Goal: Information Seeking & Learning: Learn about a topic

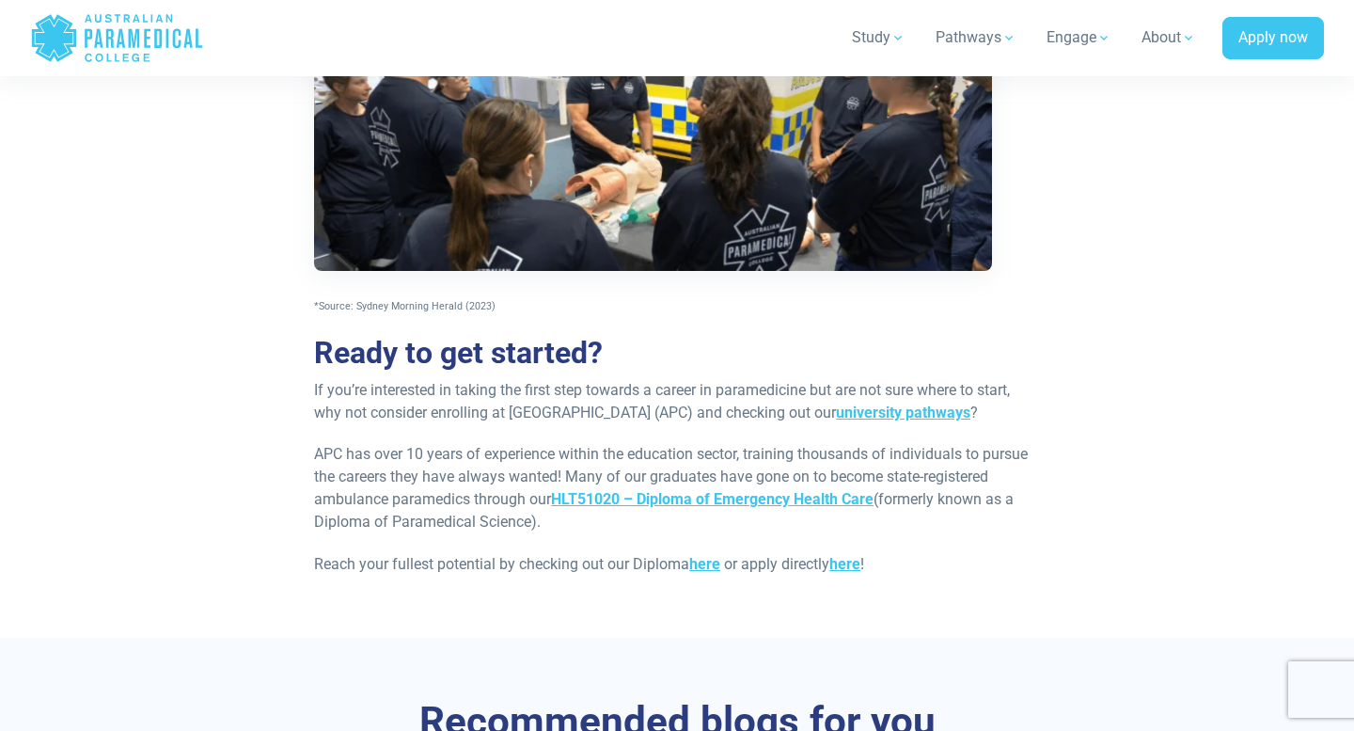
scroll to position [1887, 0]
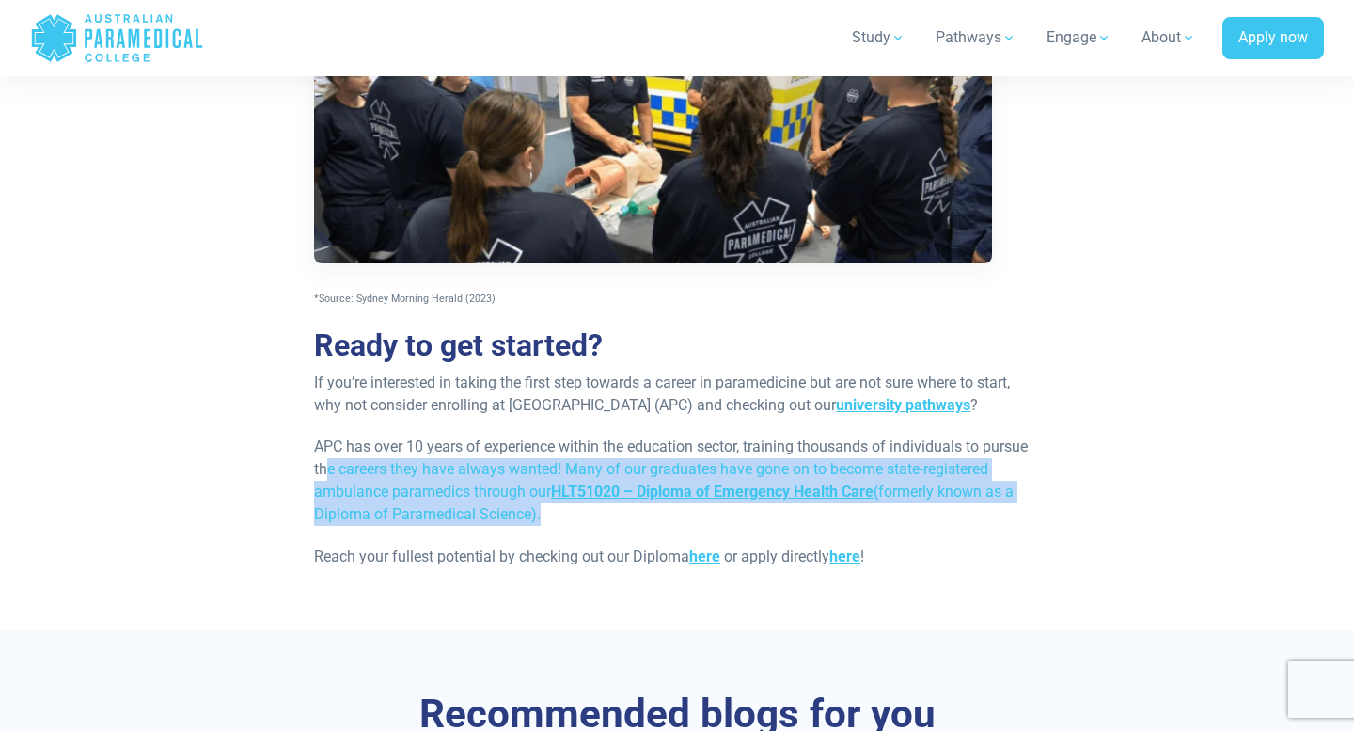
drag, startPoint x: 455, startPoint y: 498, endPoint x: 324, endPoint y: 464, distance: 136.2
click at [324, 464] on p "APC has over 10 years of experience within the education sector, training thous…" at bounding box center [677, 480] width 726 height 90
click at [340, 469] on p "APC has over 10 years of experience within the education sector, training thous…" at bounding box center [677, 480] width 726 height 90
drag, startPoint x: 380, startPoint y: 475, endPoint x: 526, endPoint y: 516, distance: 151.5
click at [526, 516] on p "APC has over 10 years of experience within the education sector, training thous…" at bounding box center [677, 480] width 726 height 90
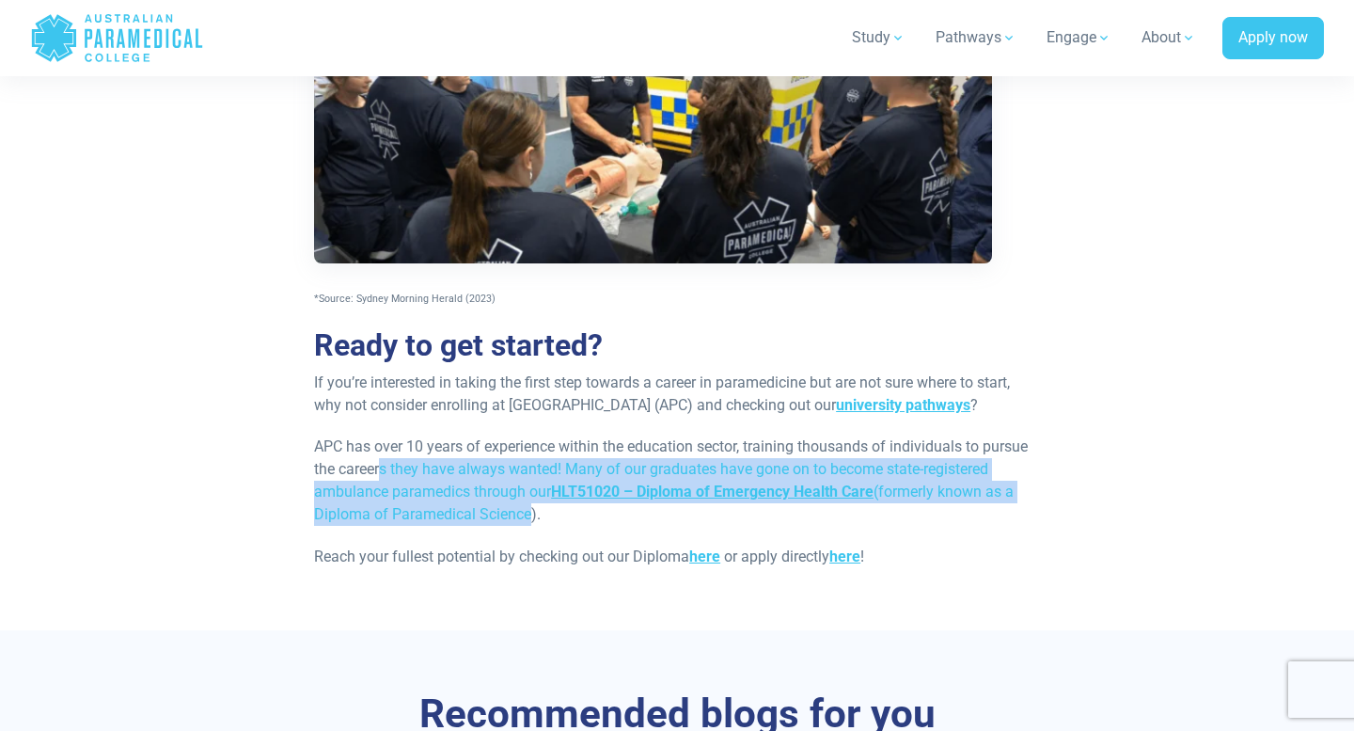
click at [526, 516] on p "APC has over 10 years of experience within the education sector, training thous…" at bounding box center [677, 480] width 726 height 90
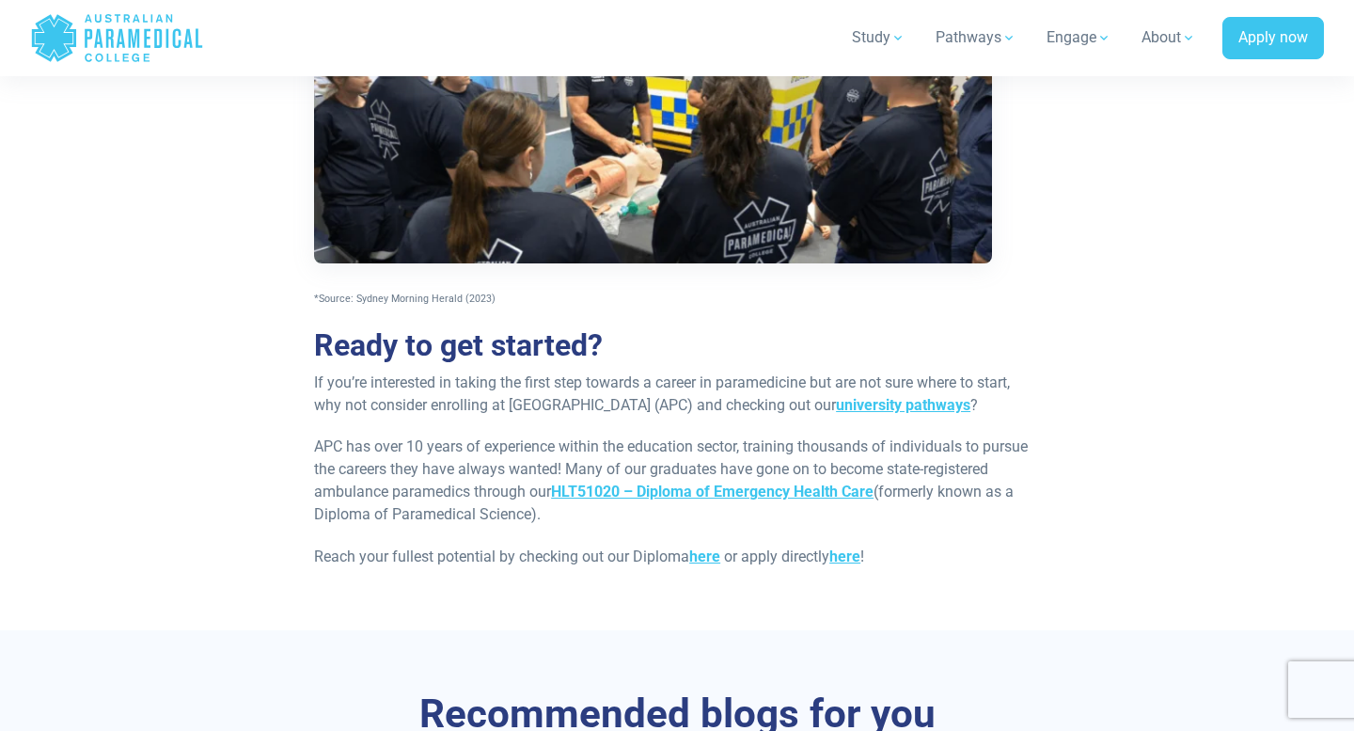
drag, startPoint x: 539, startPoint y: 519, endPoint x: 315, endPoint y: 474, distance: 228.4
click at [315, 474] on p "APC has over 10 years of experience within the education sector, training thous…" at bounding box center [677, 480] width 726 height 90
drag, startPoint x: 315, startPoint y: 474, endPoint x: 533, endPoint y: 529, distance: 224.9
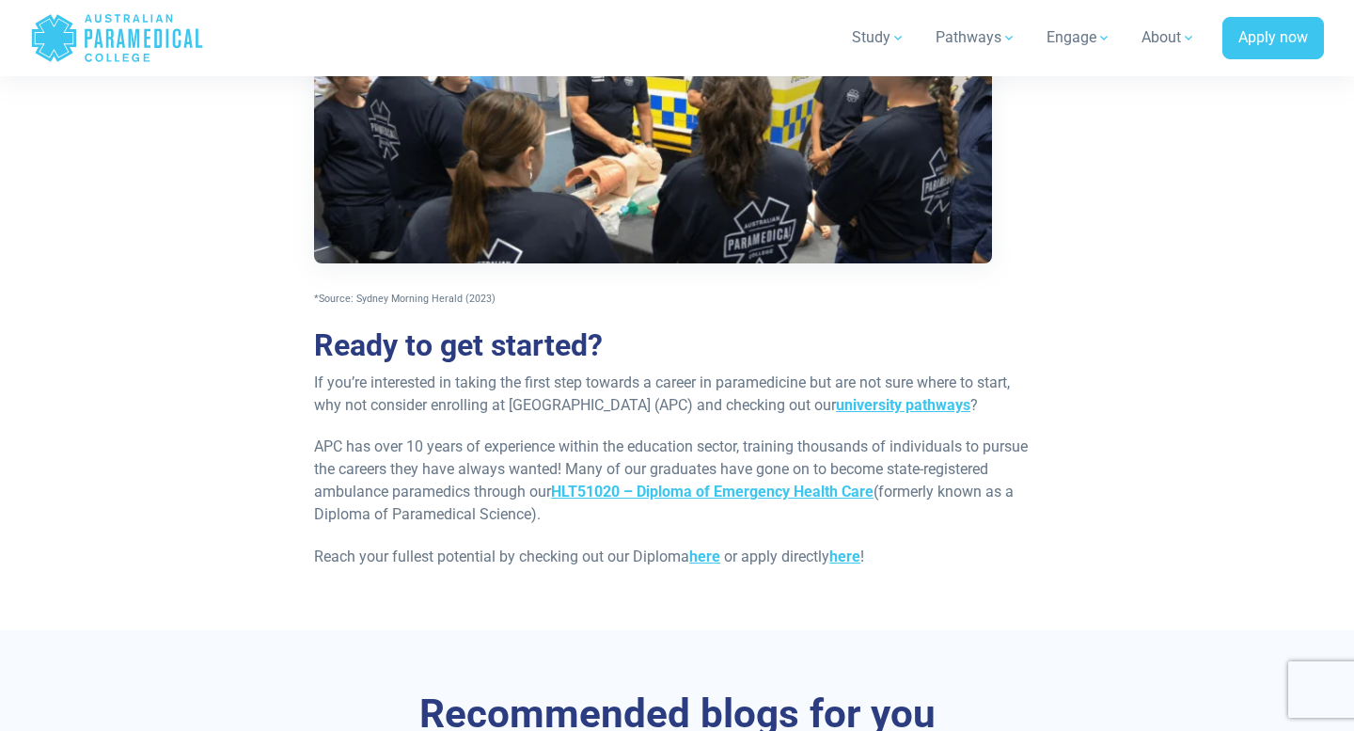
drag, startPoint x: 487, startPoint y: 507, endPoint x: 346, endPoint y: 474, distance: 144.9
click at [346, 474] on p "APC has over 10 years of experience within the education sector, training thous…" at bounding box center [677, 480] width 726 height 90
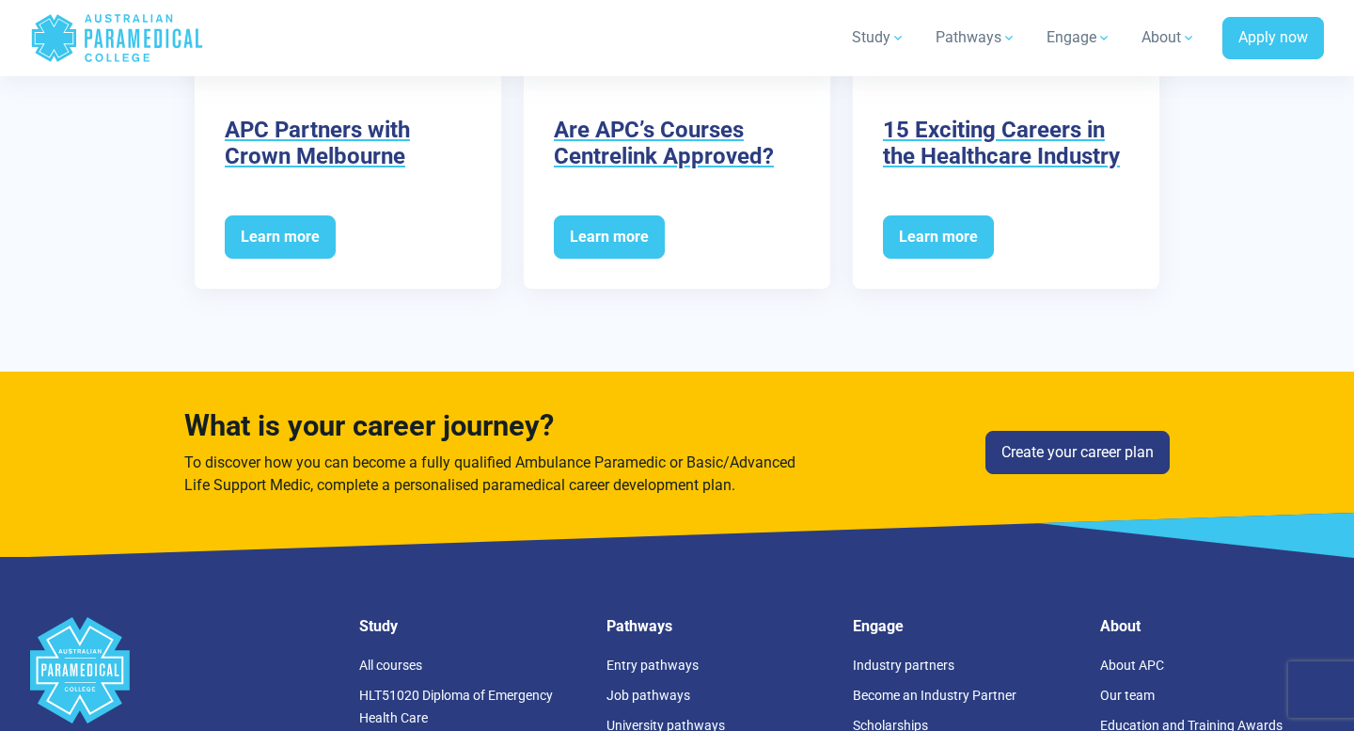
scroll to position [2807, 0]
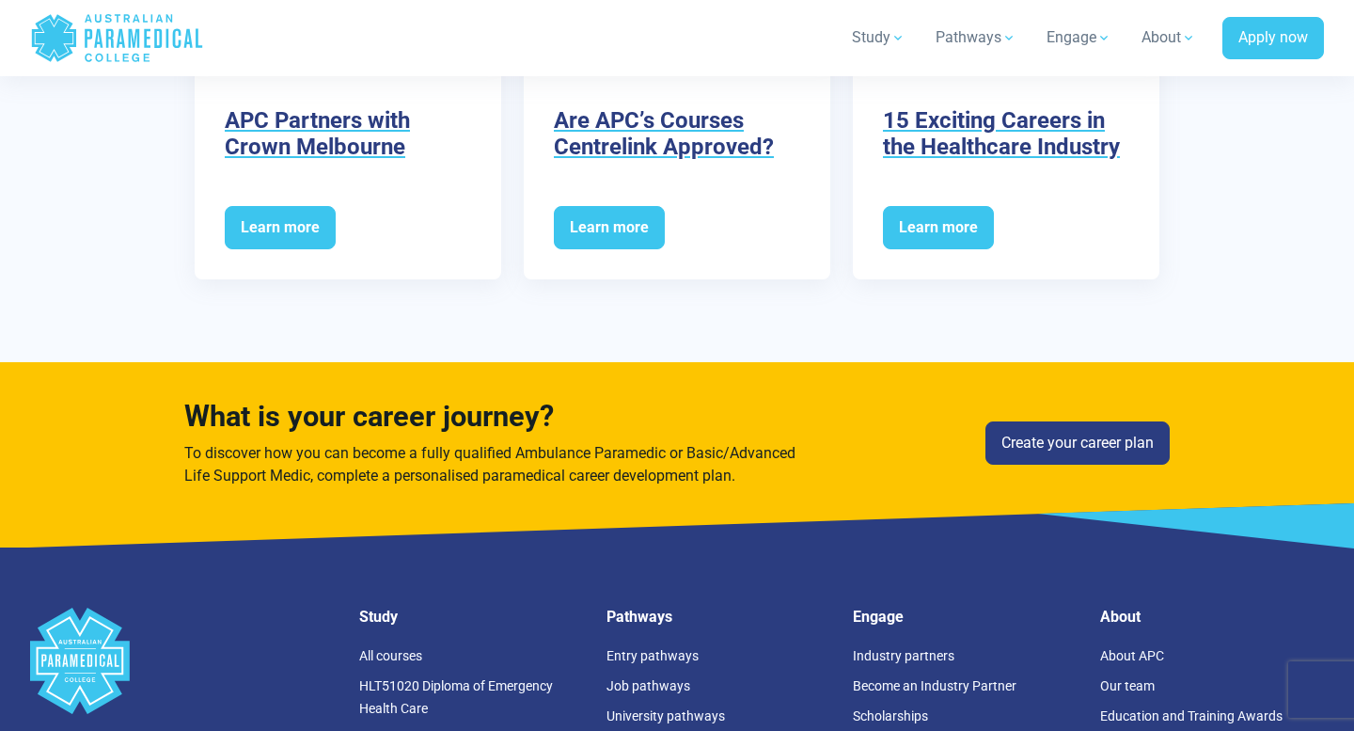
drag, startPoint x: 758, startPoint y: 473, endPoint x: 549, endPoint y: 450, distance: 210.1
click at [549, 450] on div "What is your career journey? To discover how you can become a fully qualified A…" at bounding box center [493, 443] width 641 height 87
click at [549, 450] on span "To discover how you can become a fully qualified Ambulance Paramedic or Basic/A…" at bounding box center [489, 464] width 611 height 40
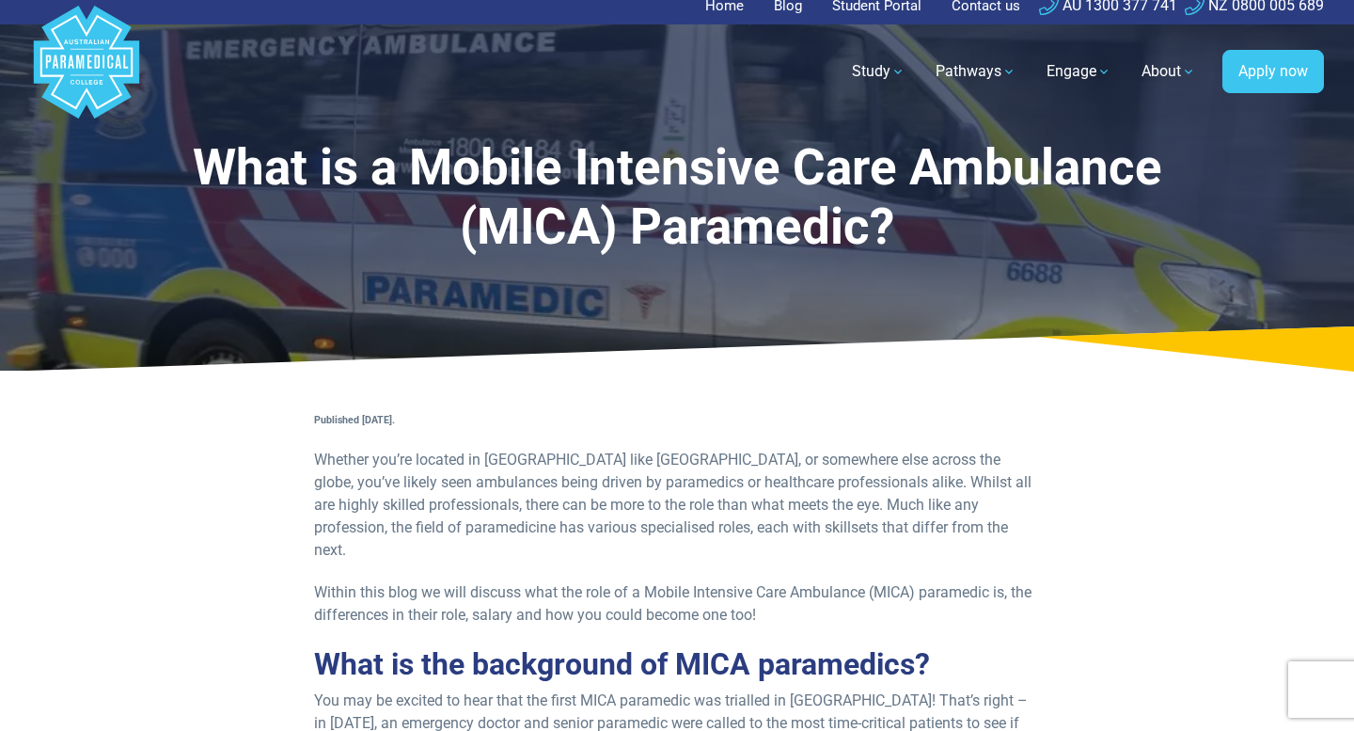
scroll to position [0, 0]
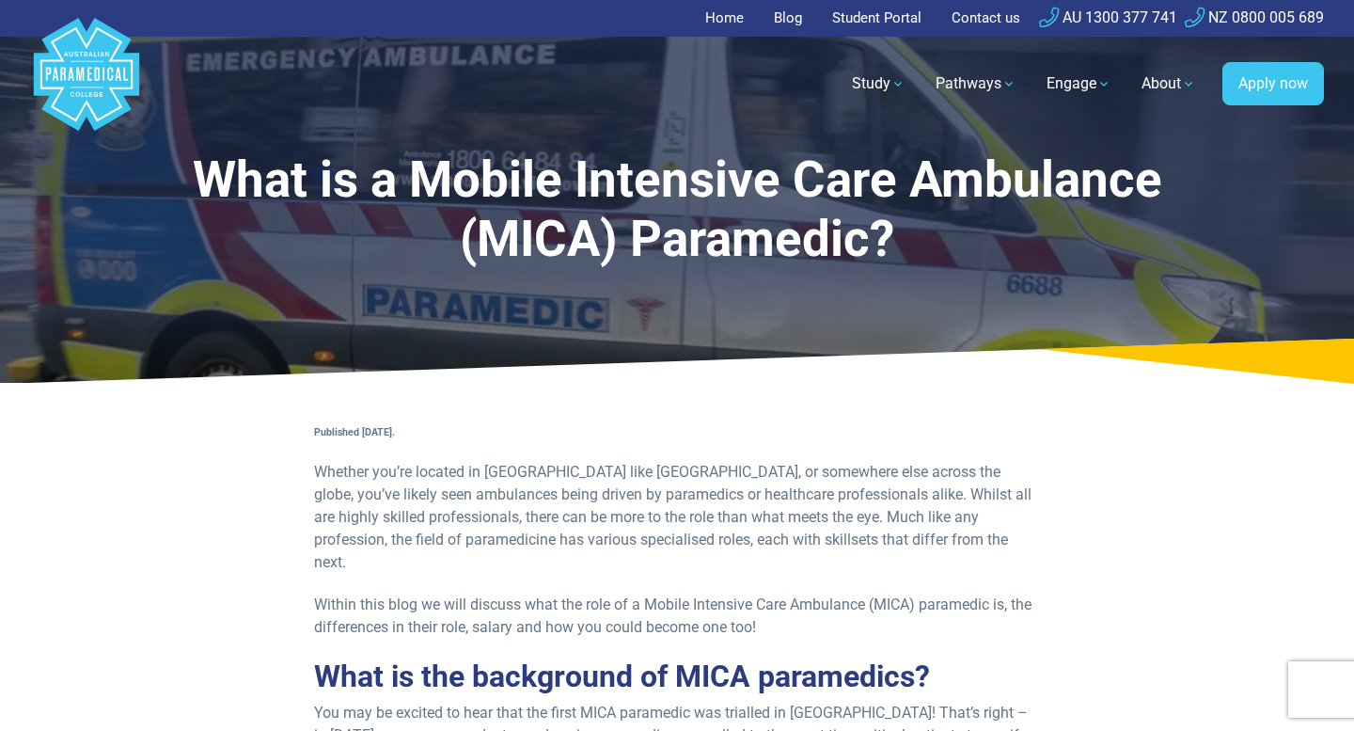
click at [673, 433] on p "Published 22nd September, 2023." at bounding box center [677, 430] width 726 height 23
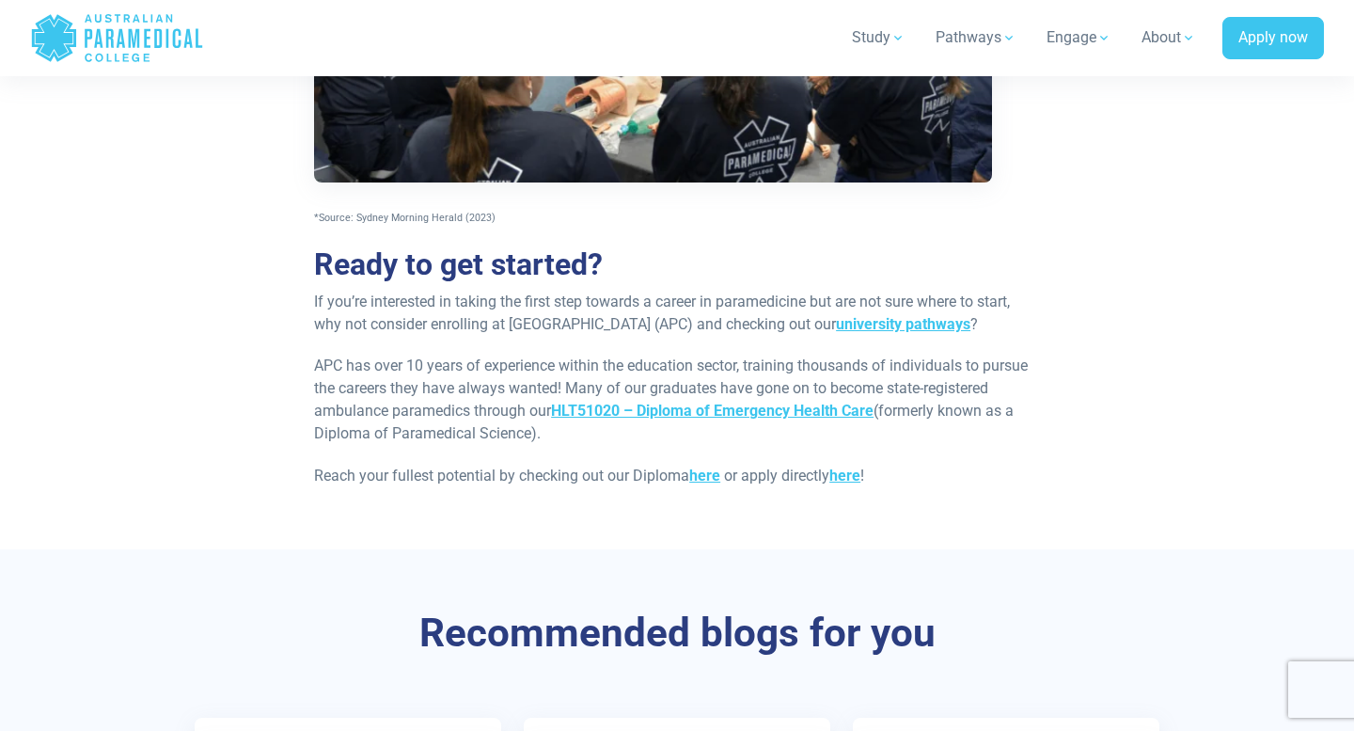
scroll to position [1970, 0]
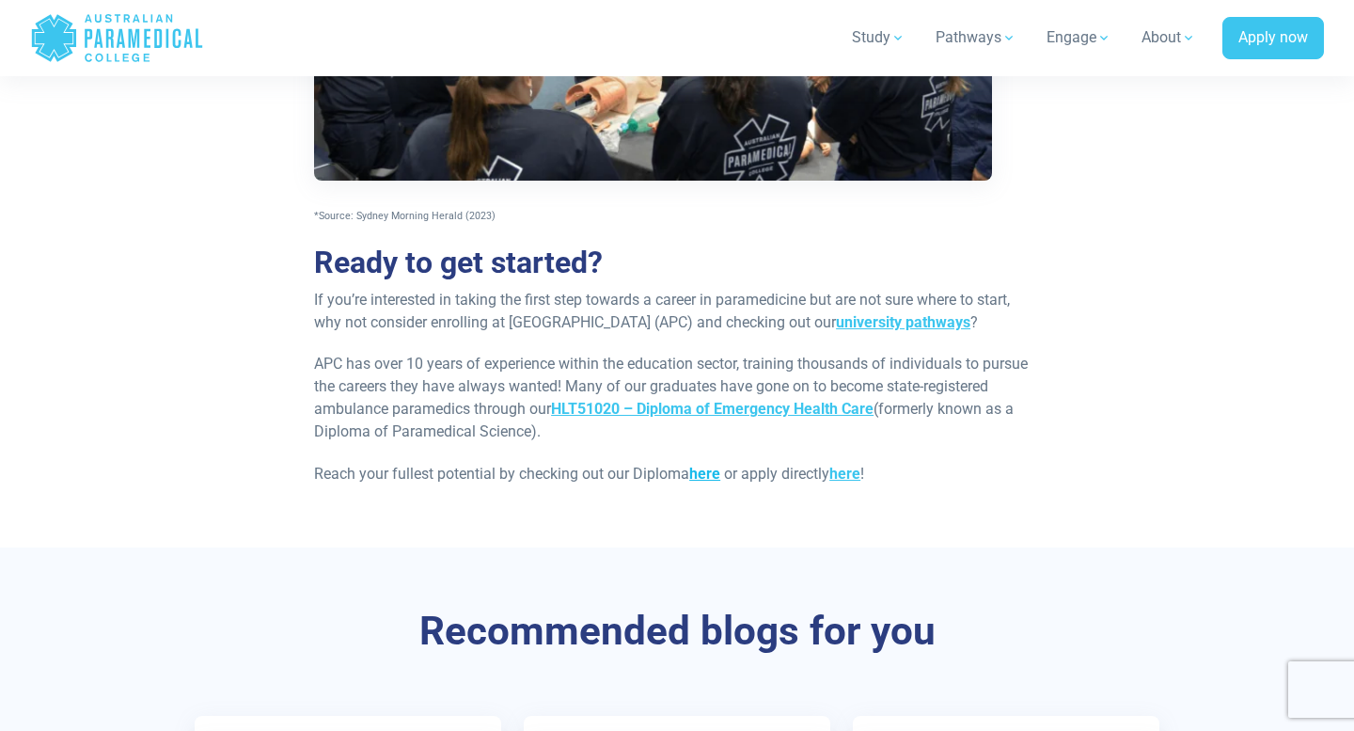
click at [706, 475] on link "here" at bounding box center [704, 474] width 31 height 18
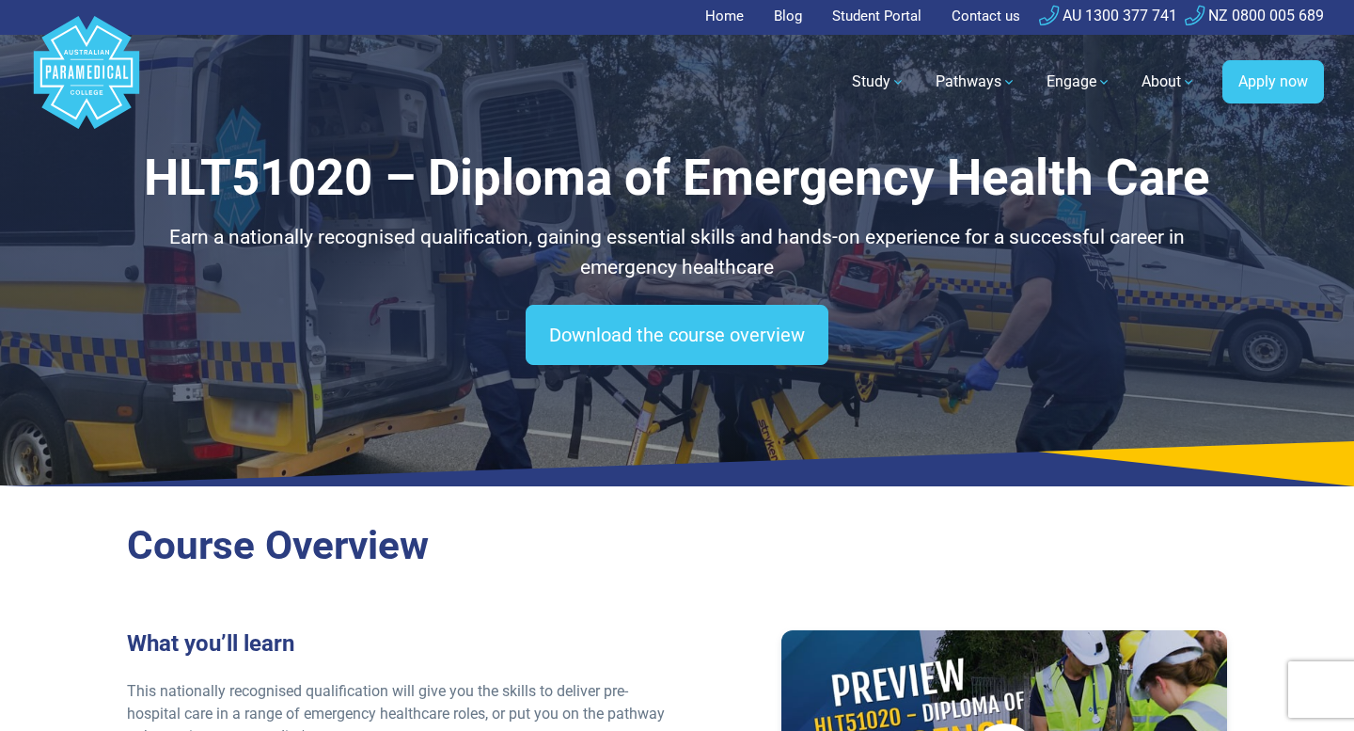
scroll to position [3, 0]
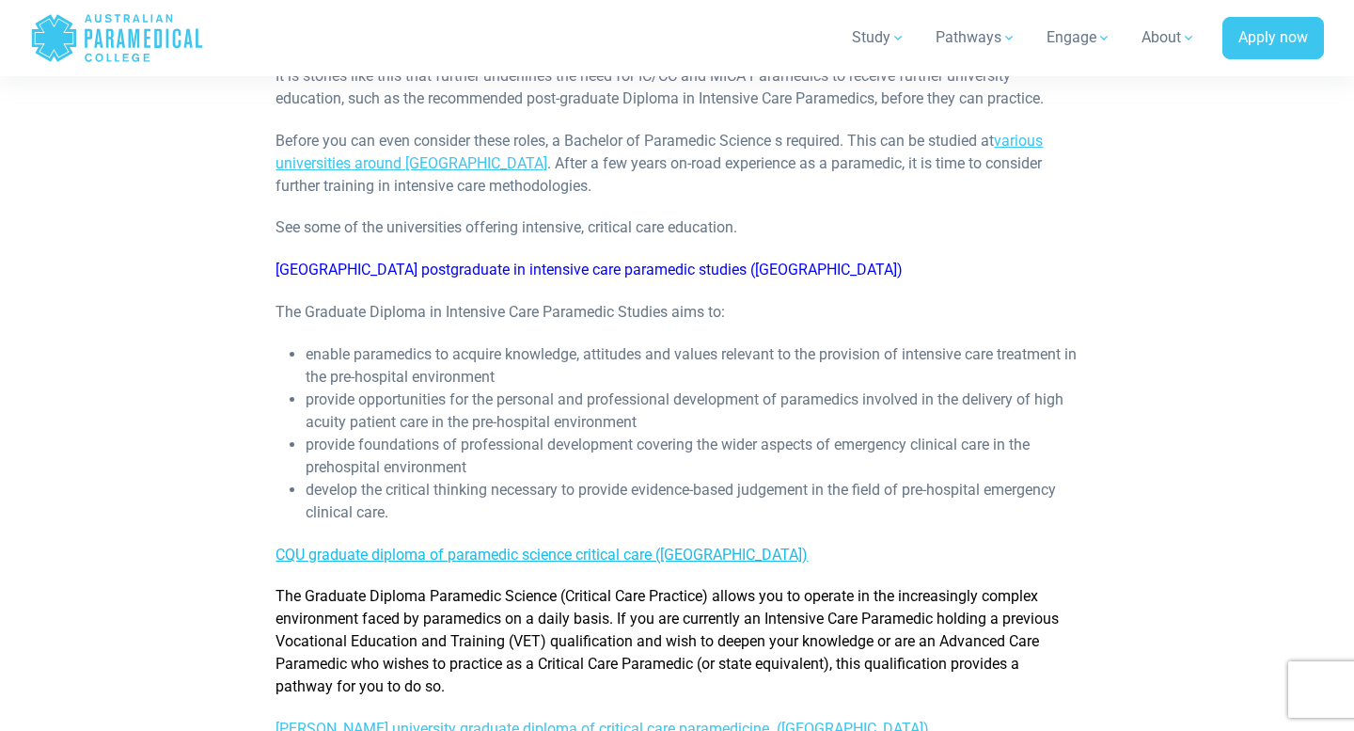
scroll to position [900, 0]
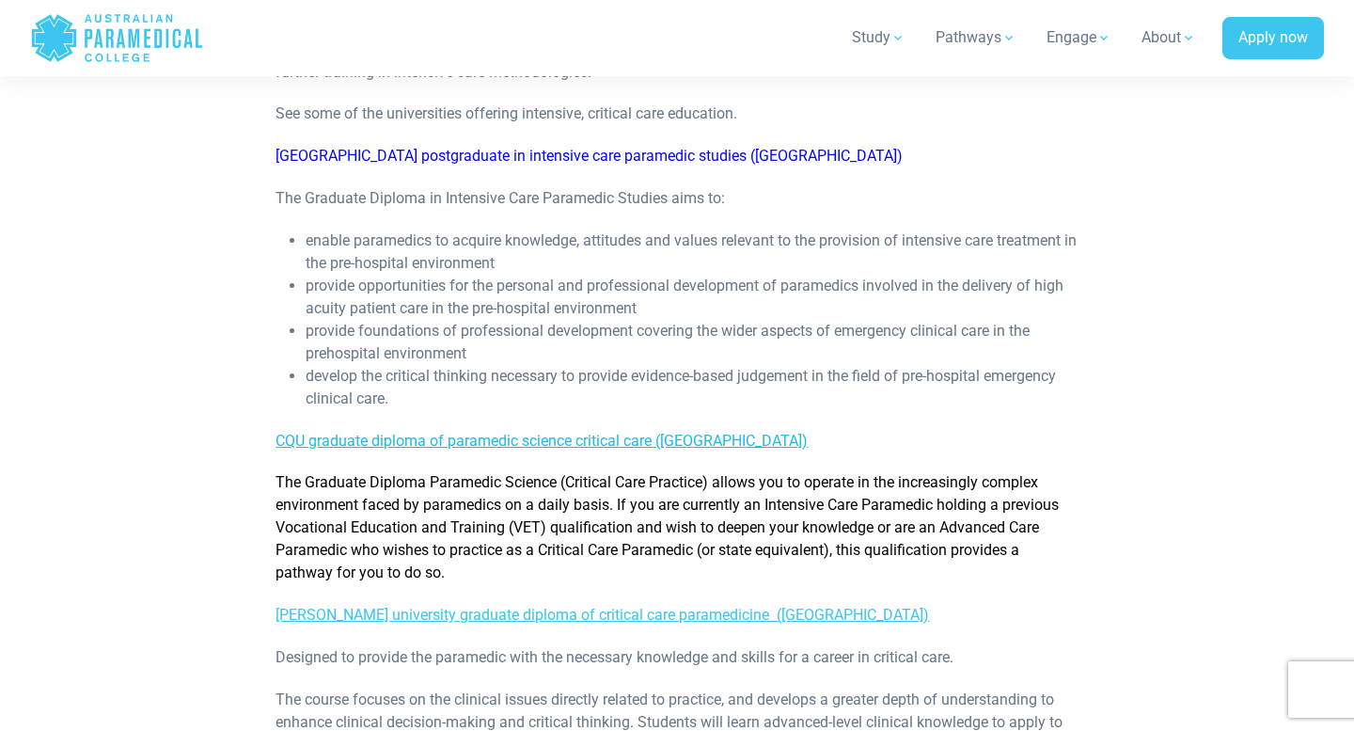
click at [481, 432] on link "CQU graduate diploma of paramedic science critical care (QLD)" at bounding box center [542, 441] width 532 height 18
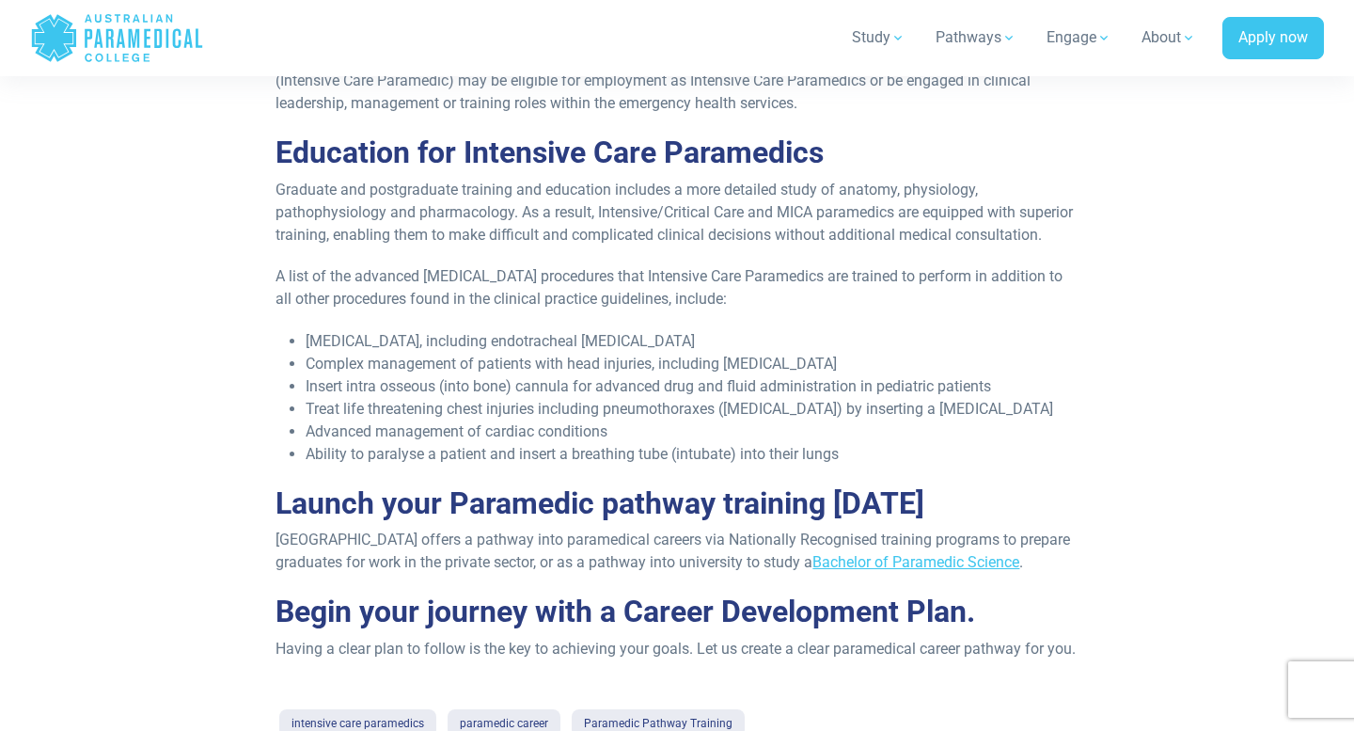
scroll to position [1784, 0]
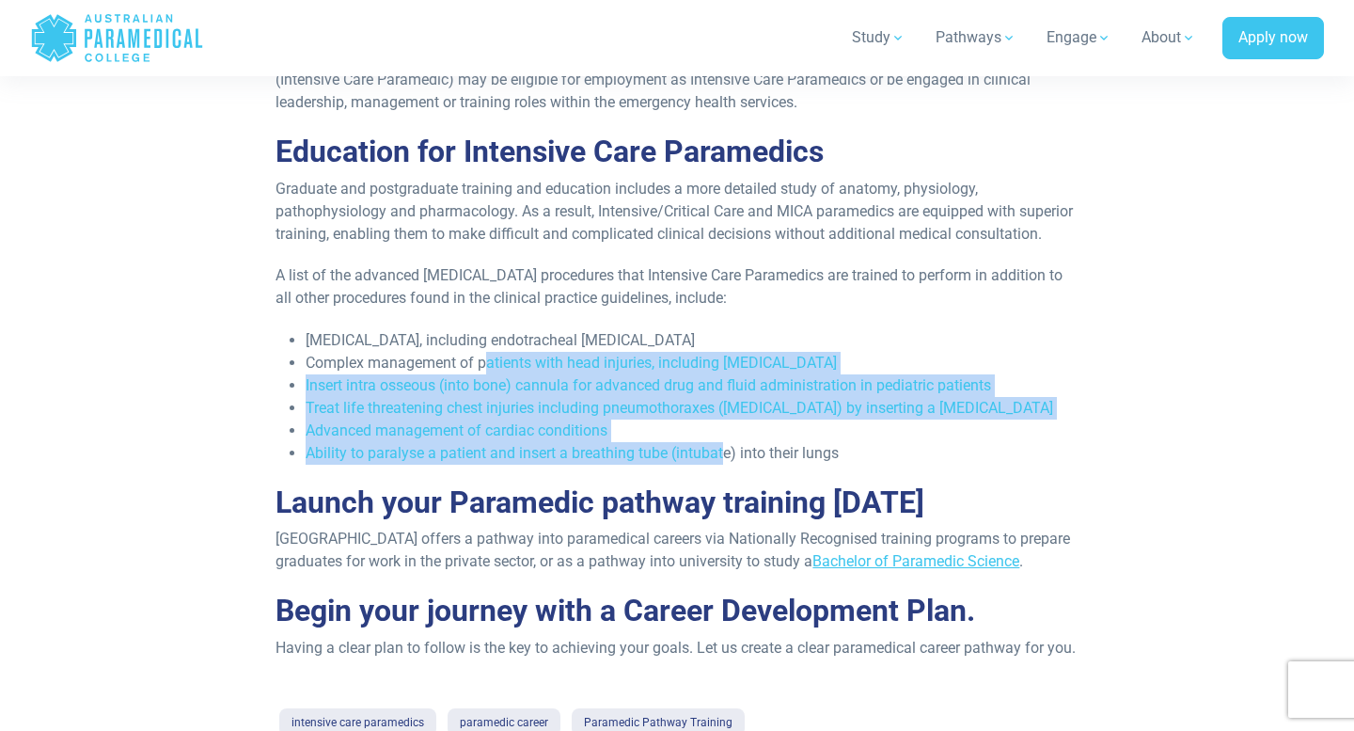
drag, startPoint x: 489, startPoint y: 382, endPoint x: 727, endPoint y: 471, distance: 254.2
click at [727, 465] on ul "Advanced airway management, including endotracheal intubation Complex managemen…" at bounding box center [677, 396] width 802 height 135
click at [660, 442] on li "Advanced management of cardiac conditions" at bounding box center [692, 430] width 772 height 23
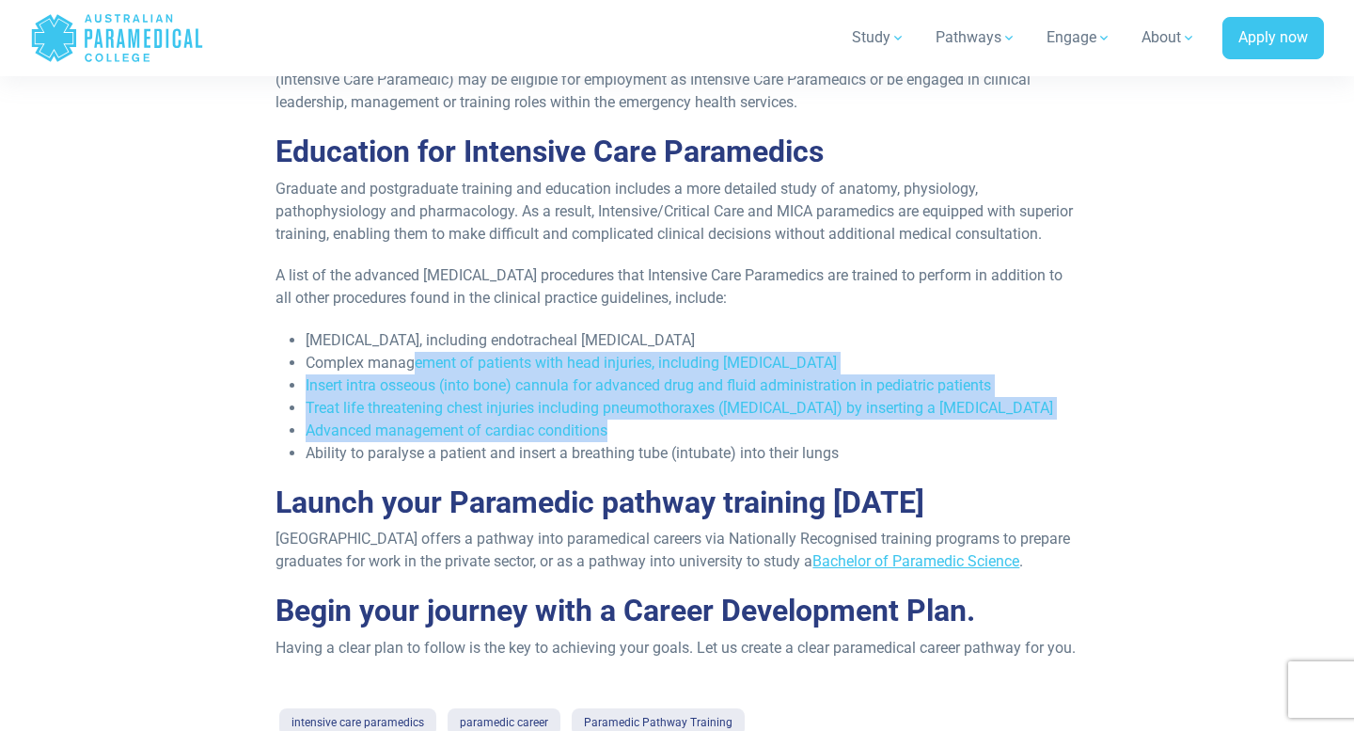
drag, startPoint x: 705, startPoint y: 451, endPoint x: 415, endPoint y: 392, distance: 296.6
click at [415, 392] on ul "Advanced airway management, including endotracheal intubation Complex managemen…" at bounding box center [677, 396] width 802 height 135
click at [417, 374] on li "Complex management of patients with head injuries, including rapid sequence int…" at bounding box center [692, 363] width 772 height 23
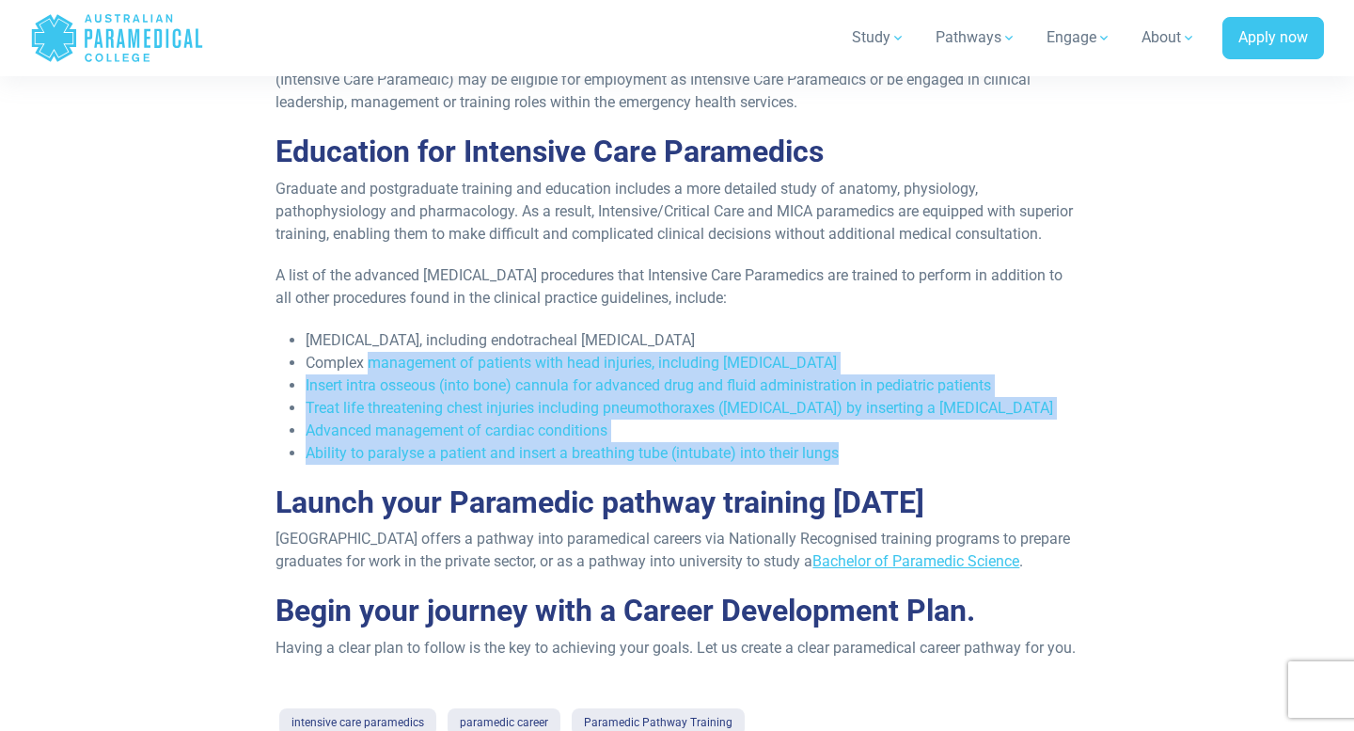
drag, startPoint x: 788, startPoint y: 470, endPoint x: 369, endPoint y: 386, distance: 427.9
click at [369, 386] on ul "Advanced airway management, including endotracheal intubation Complex managemen…" at bounding box center [677, 396] width 802 height 135
click at [369, 374] on li "Complex management of patients with head injuries, including rapid sequence int…" at bounding box center [692, 363] width 772 height 23
drag, startPoint x: 369, startPoint y: 386, endPoint x: 830, endPoint y: 480, distance: 470.4
click at [830, 465] on ul "Advanced airway management, including endotracheal intubation Complex managemen…" at bounding box center [677, 396] width 802 height 135
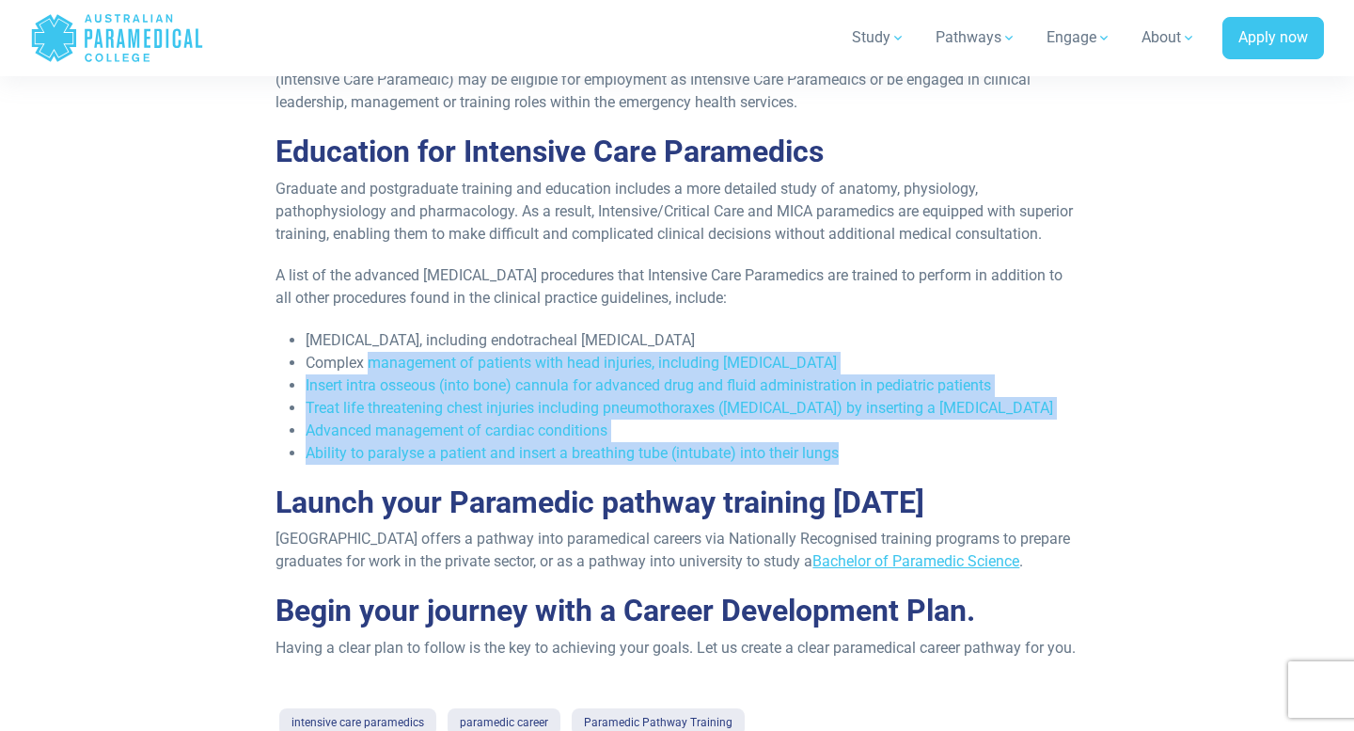
drag, startPoint x: 830, startPoint y: 480, endPoint x: 847, endPoint y: 478, distance: 17.0
click at [831, 465] on li "Ability to paralyse a patient and insert a breathing tube (intubate) into their…" at bounding box center [692, 453] width 772 height 23
drag, startPoint x: 847, startPoint y: 478, endPoint x: 357, endPoint y: 395, distance: 496.0
click at [358, 395] on ul "Advanced airway management, including endotracheal intubation Complex managemen…" at bounding box center [677, 396] width 802 height 135
click at [357, 374] on li "Complex management of patients with head injuries, including rapid sequence int…" at bounding box center [692, 363] width 772 height 23
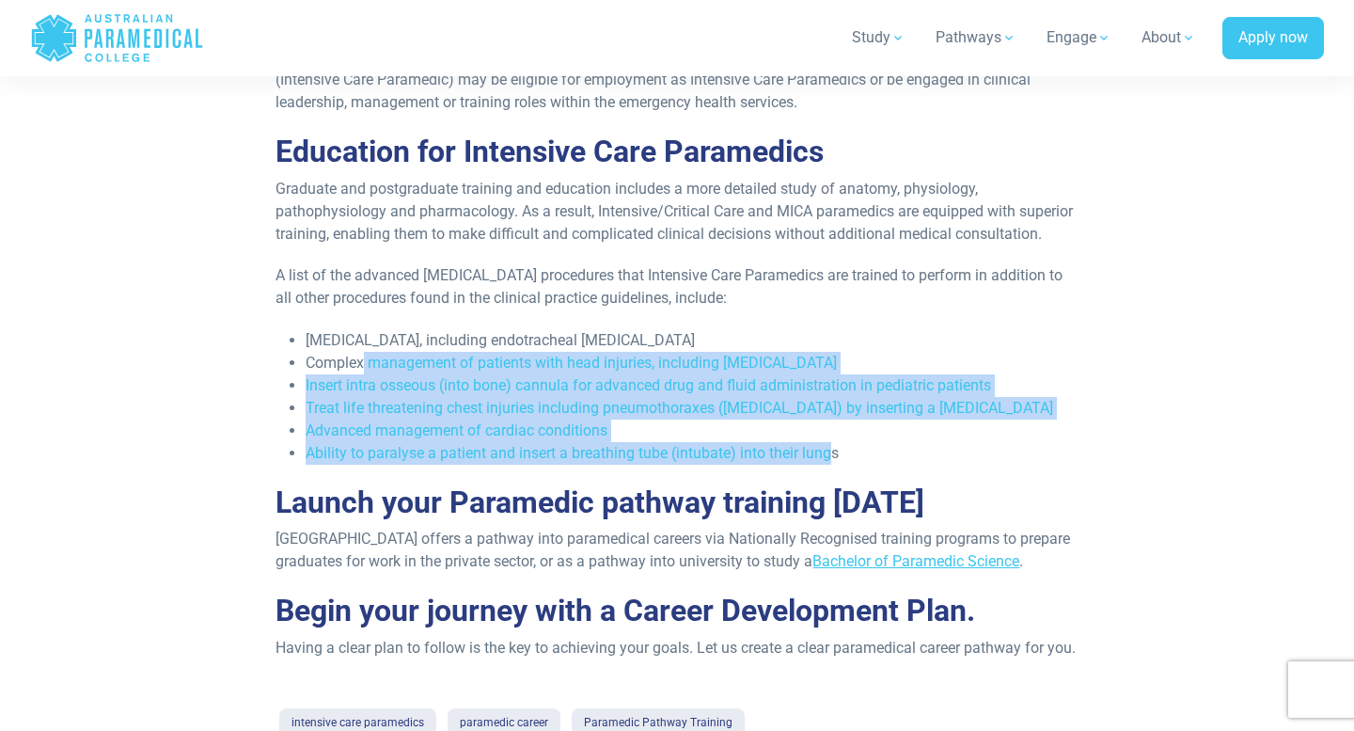
drag, startPoint x: 452, startPoint y: 409, endPoint x: 829, endPoint y: 481, distance: 383.0
click at [829, 465] on ul "Advanced airway management, including endotracheal intubation Complex managemen…" at bounding box center [677, 396] width 802 height 135
click at [829, 465] on li "Ability to paralyse a patient and insert a breathing tube (intubate) into their…" at bounding box center [692, 453] width 772 height 23
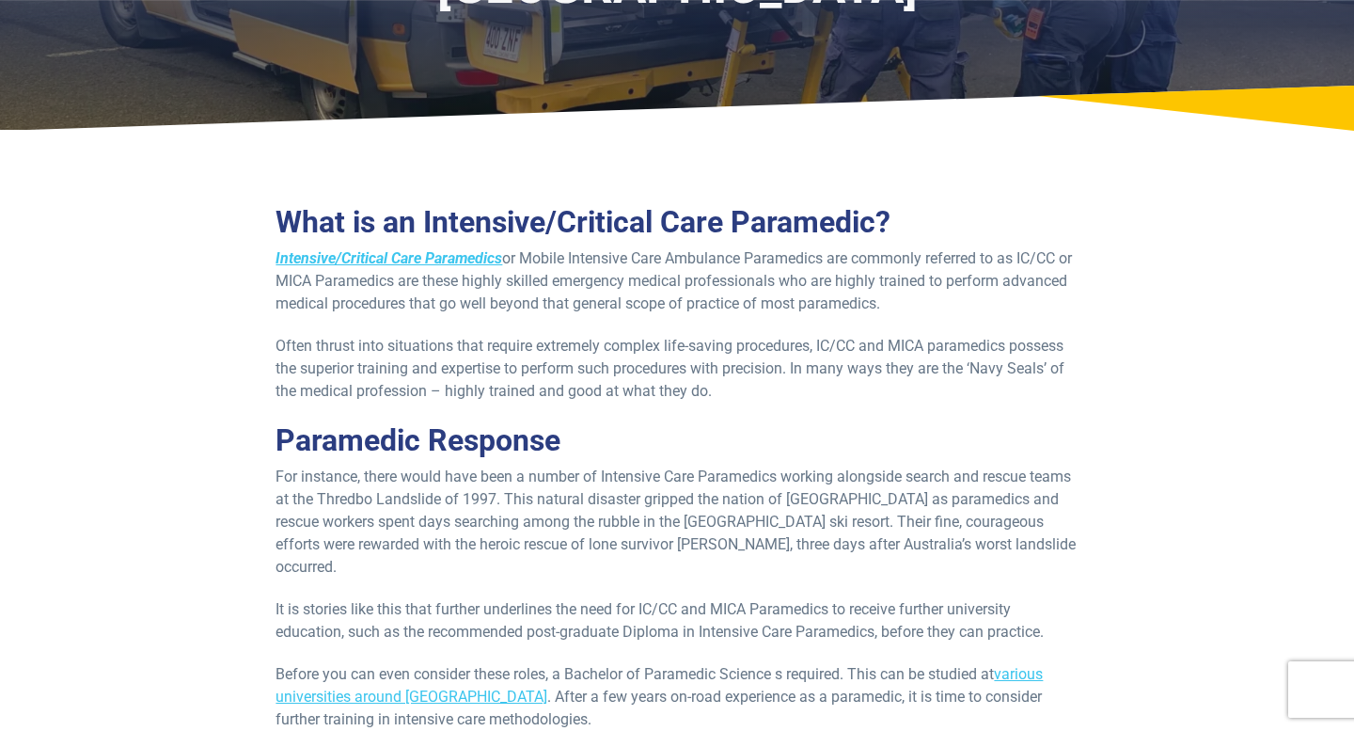
scroll to position [214, 0]
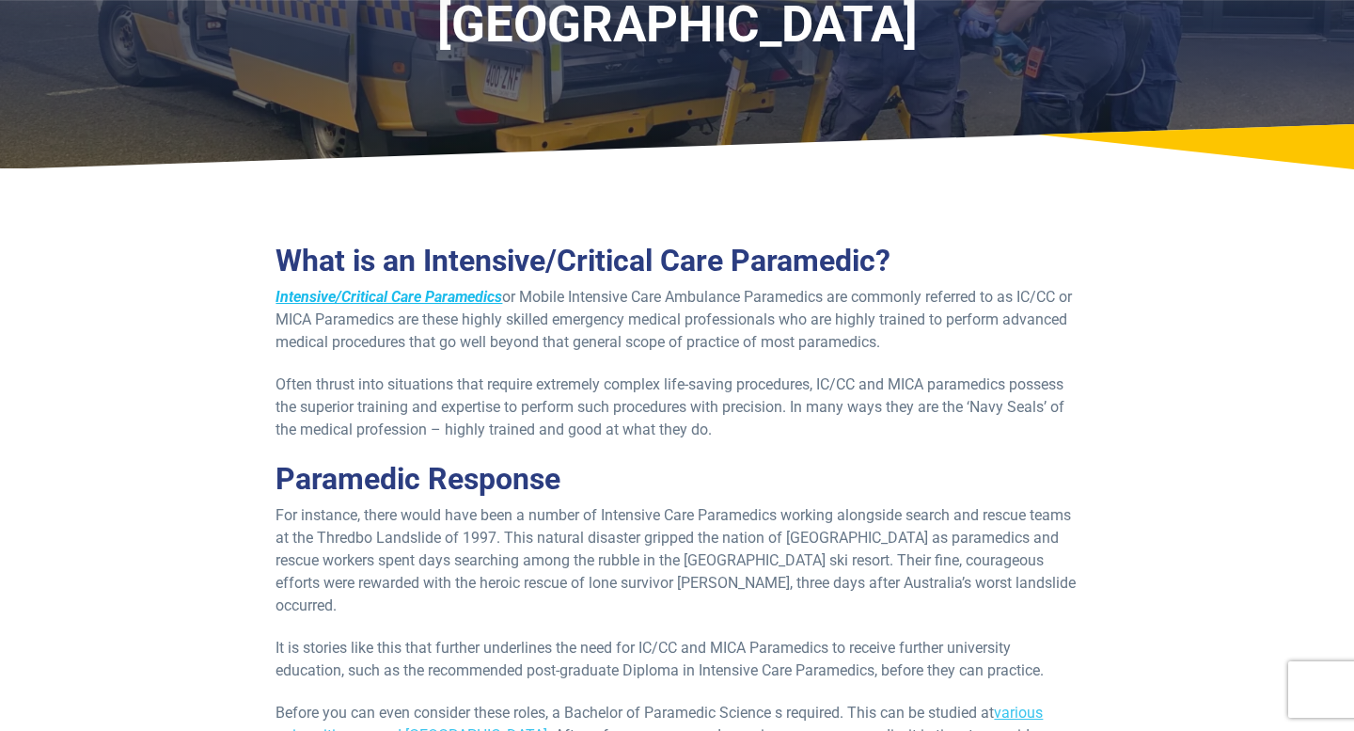
click at [476, 303] on strong "Intensive/Critical Care Paramedics" at bounding box center [389, 297] width 227 height 18
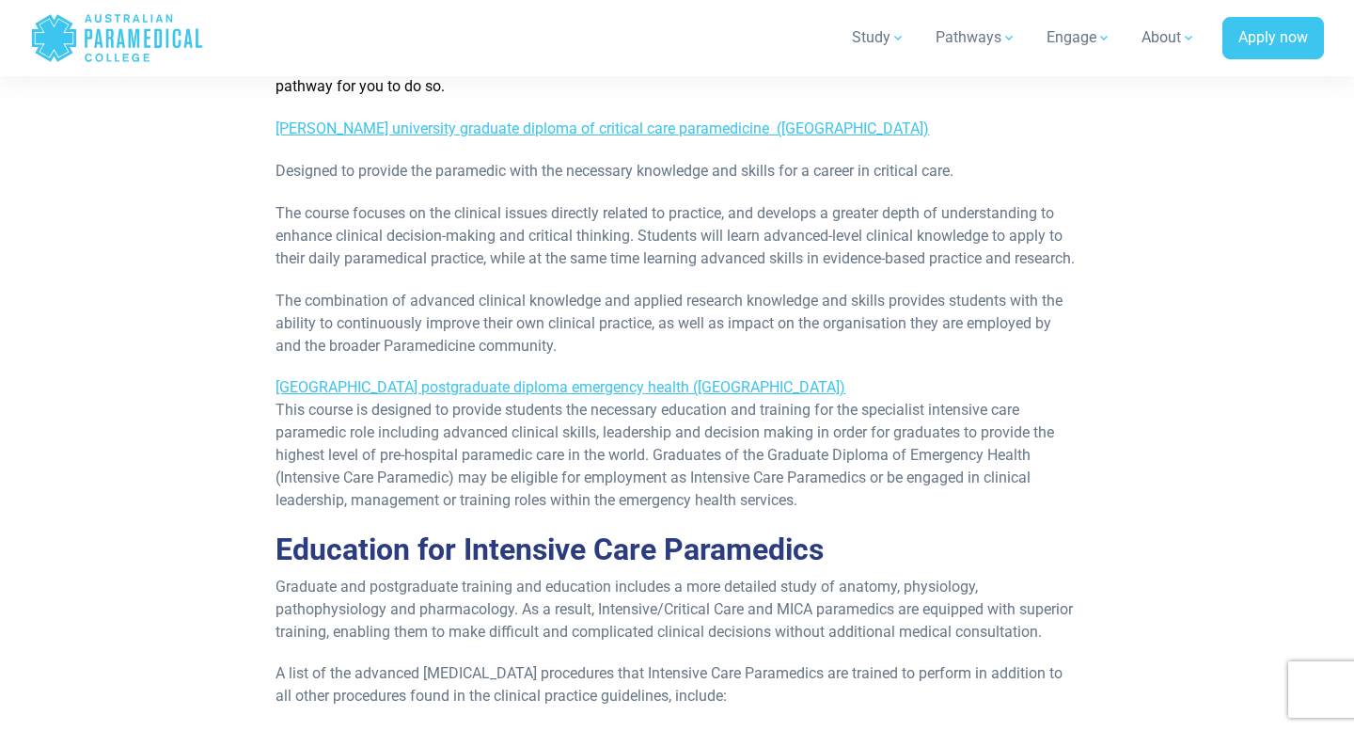
scroll to position [1402, 0]
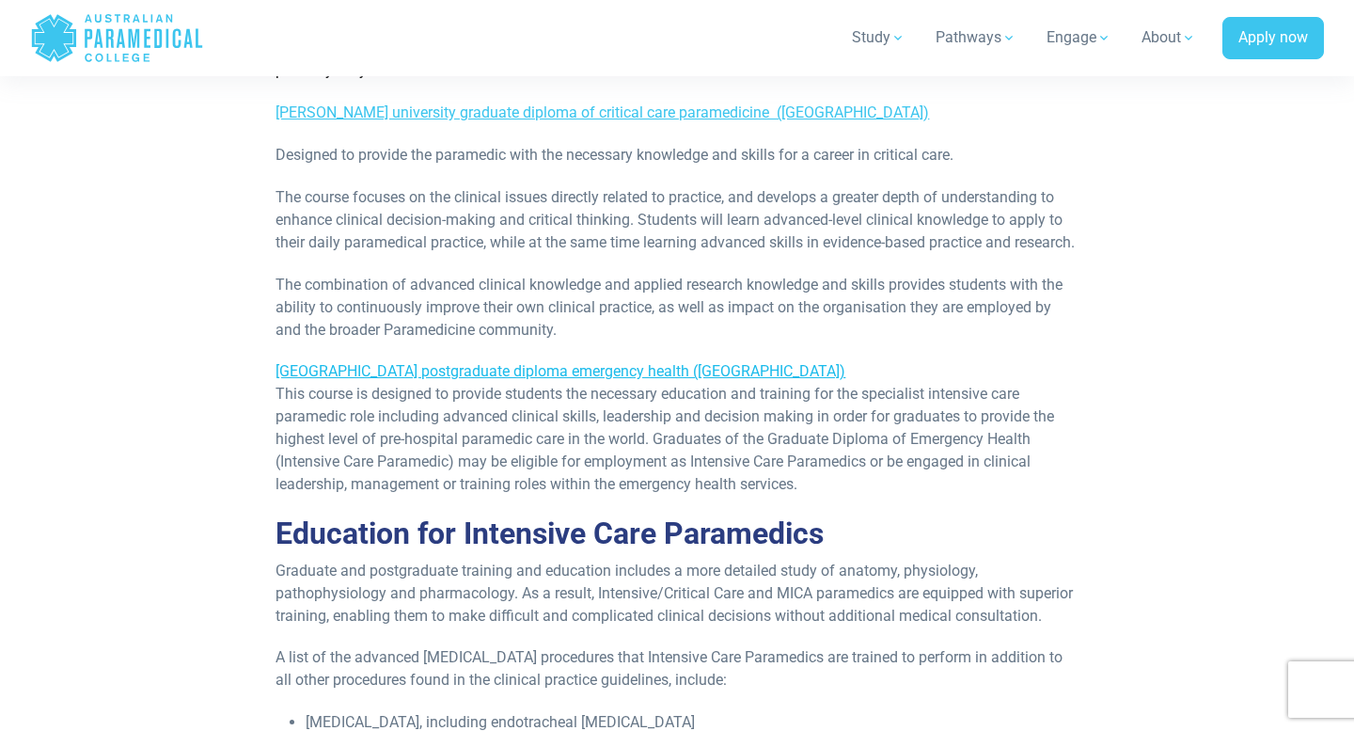
click at [601, 372] on link "Monash university postgraduate diploma emergency health (WA)" at bounding box center [561, 371] width 570 height 18
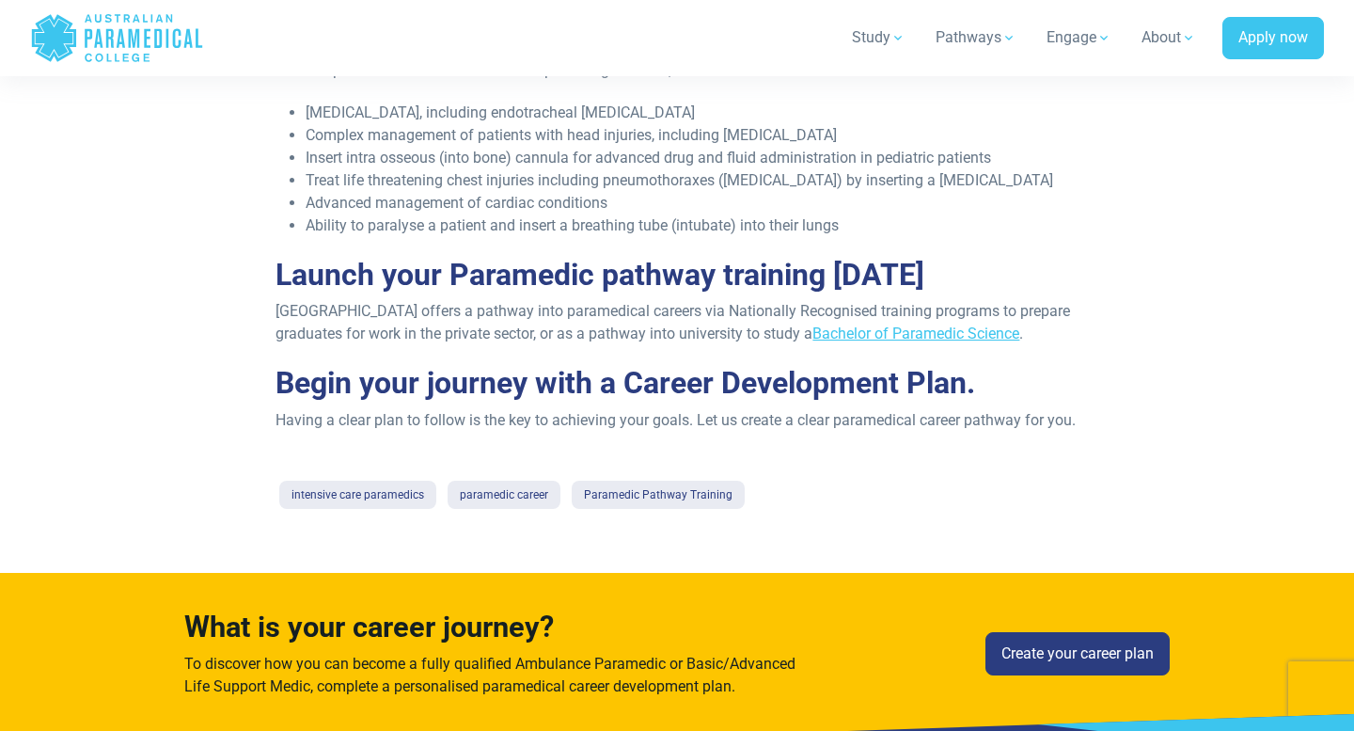
scroll to position [2044, 0]
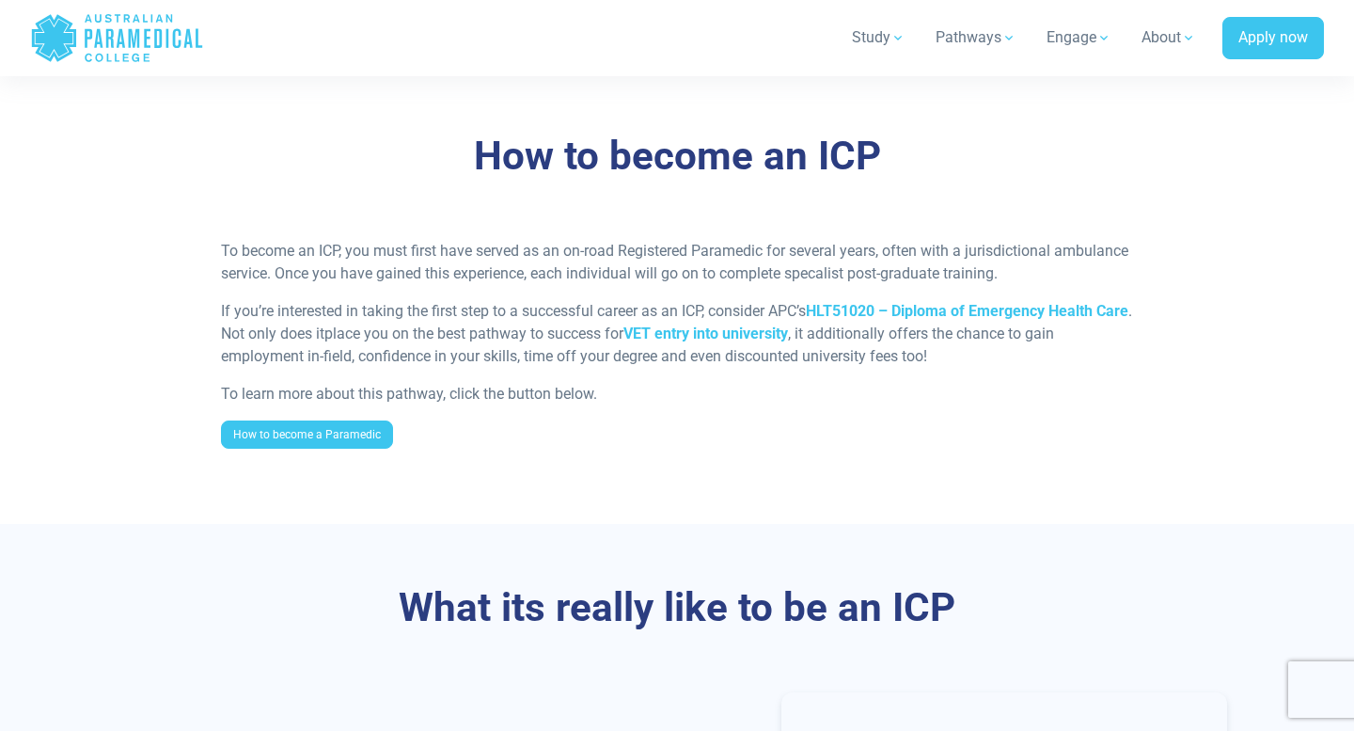
scroll to position [1505, 0]
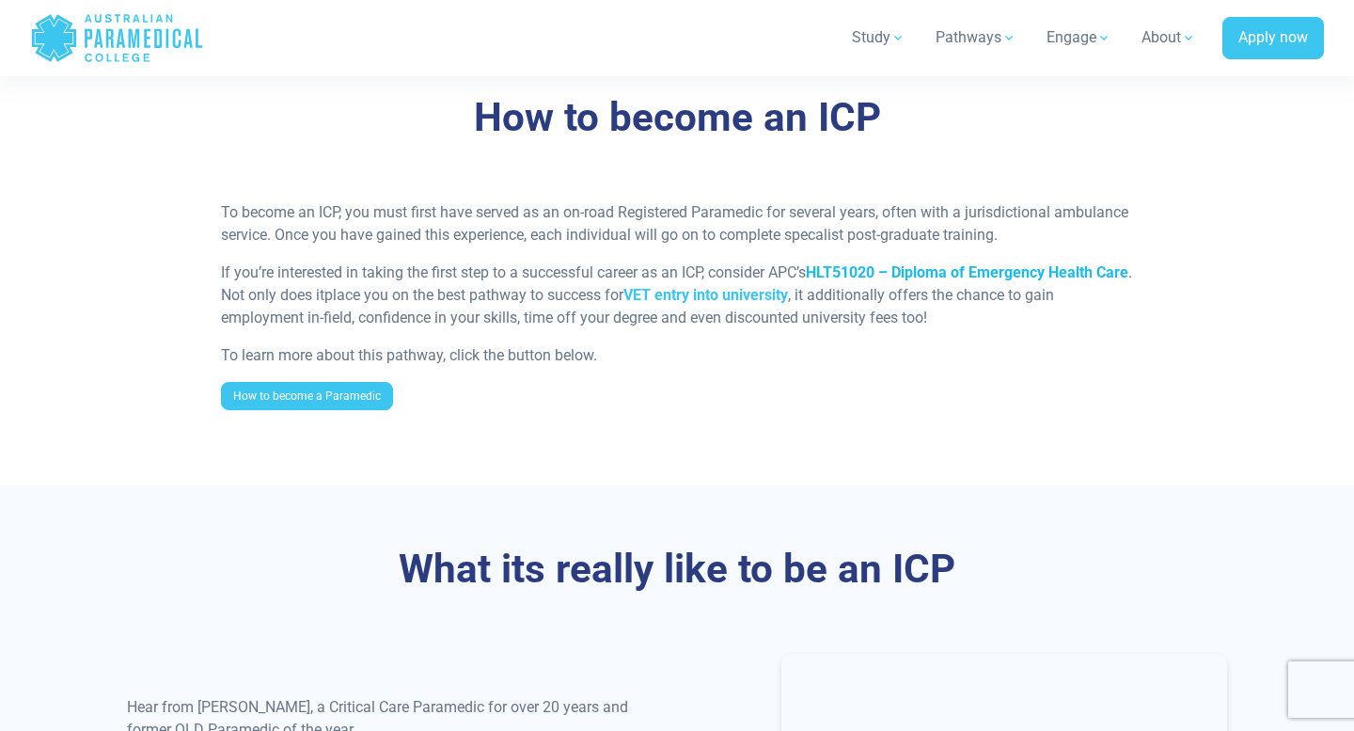
click at [853, 274] on strong "HLT51020 – Diploma of Emergency Health Care" at bounding box center [967, 272] width 323 height 18
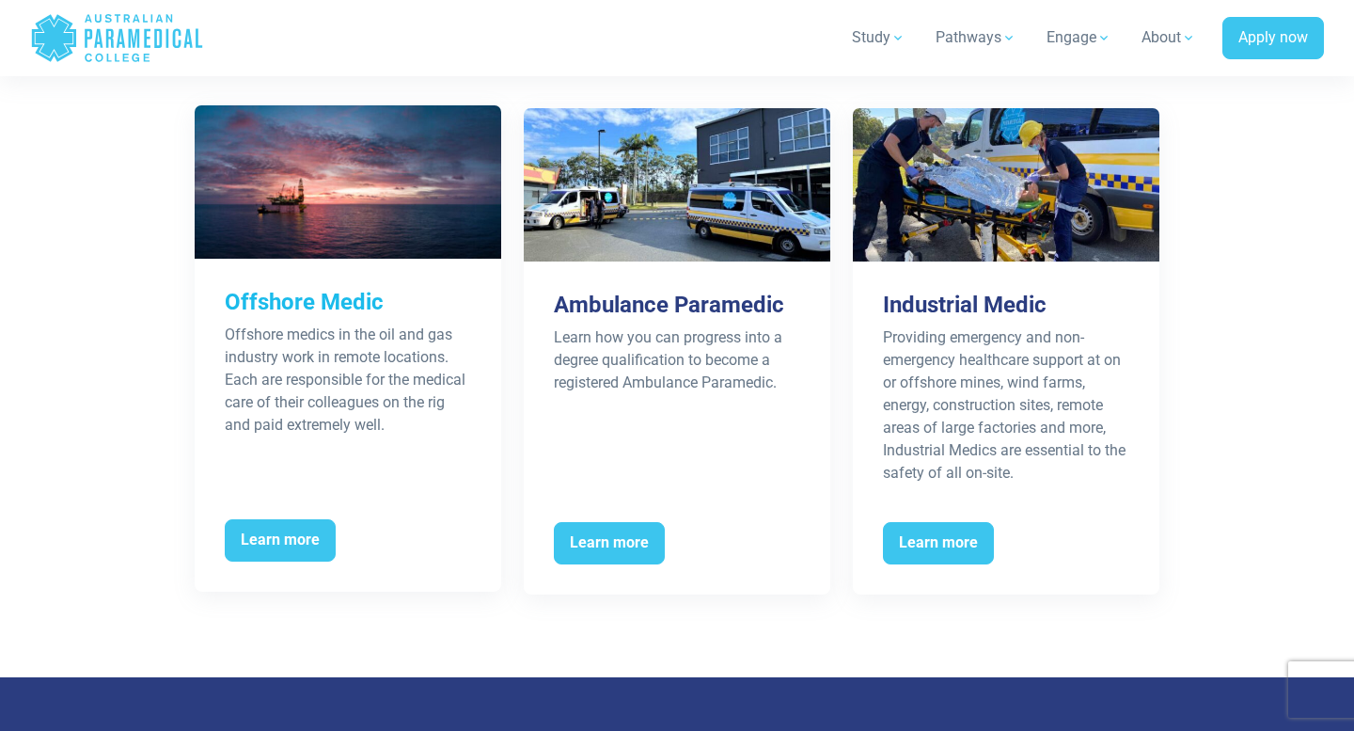
scroll to position [2937, 0]
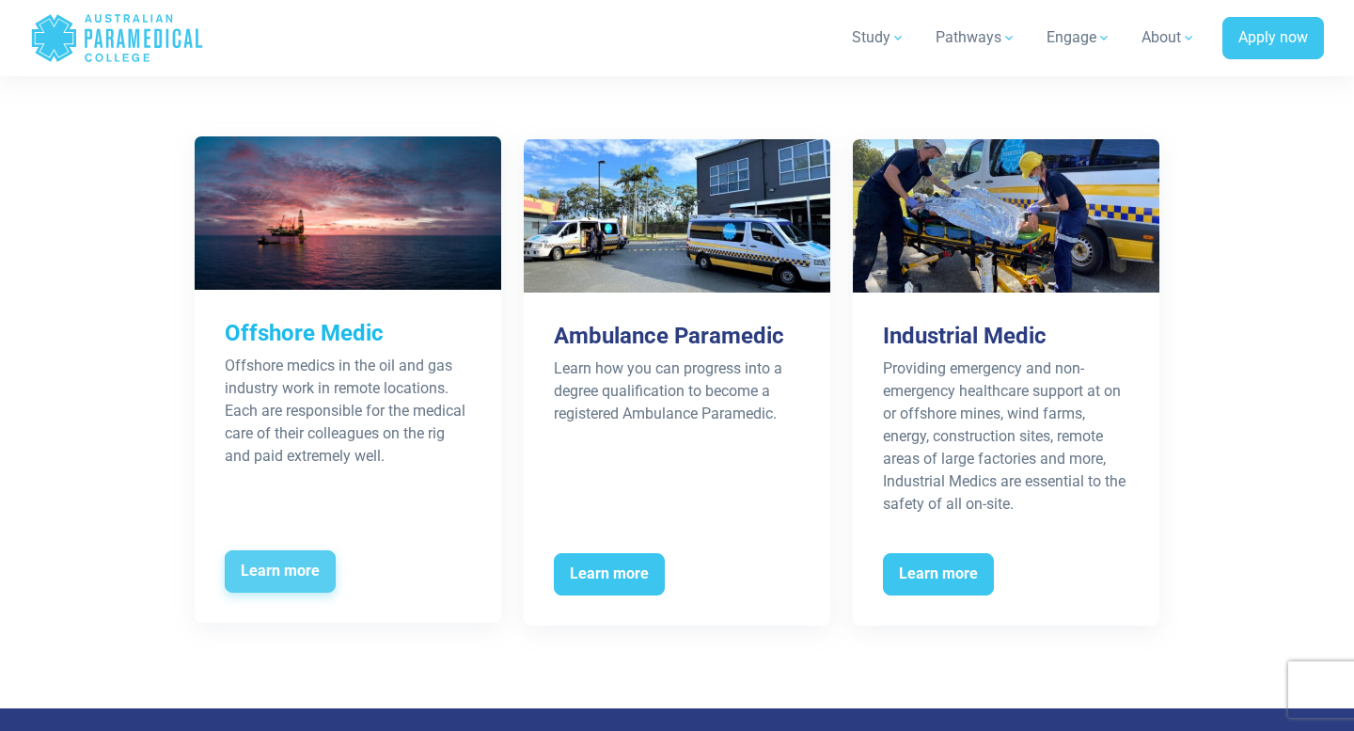
click at [285, 577] on span "Learn more" at bounding box center [280, 571] width 111 height 43
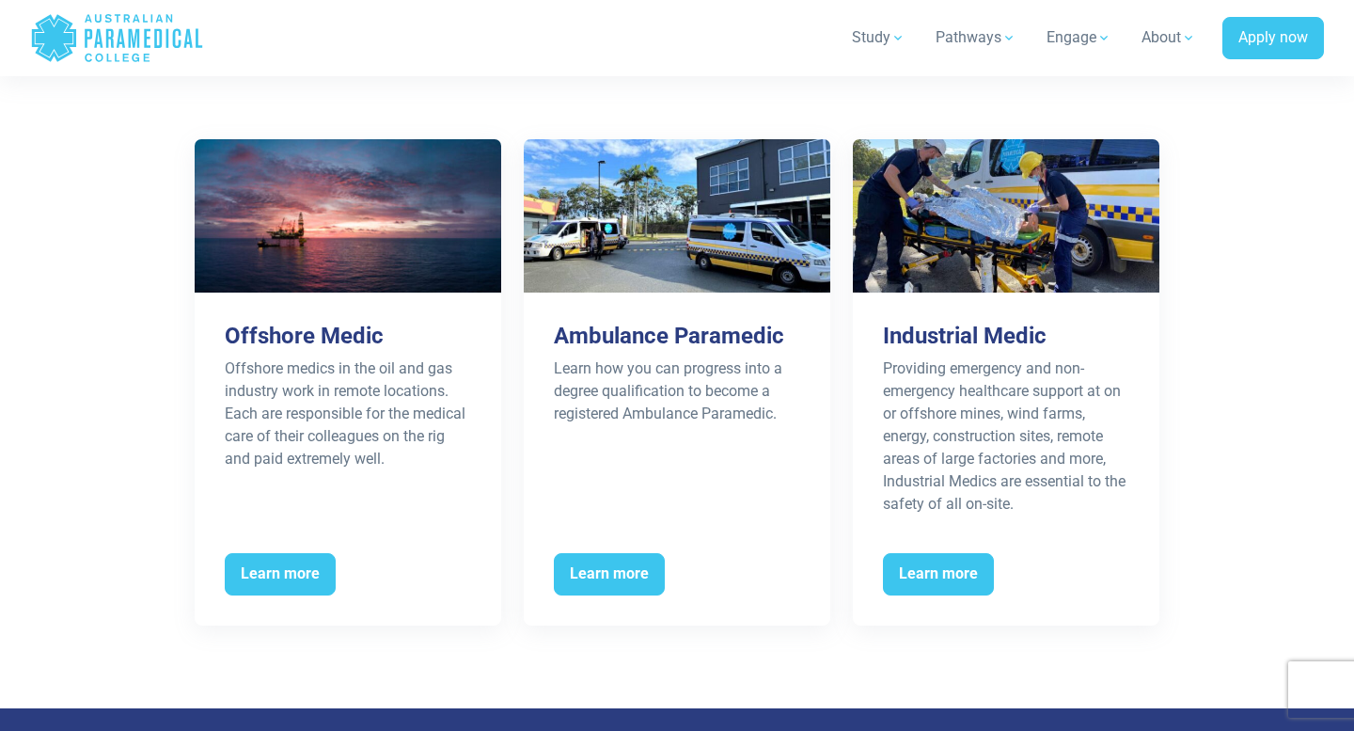
click at [1266, 128] on div "Explore other career pathways Offshore Medic Offshore medics in the oil and gas…" at bounding box center [677, 339] width 1317 height 737
click at [898, 98] on div "Explore other career pathways Offshore Medic Offshore medics in the oil and gas…" at bounding box center [677, 339] width 1317 height 737
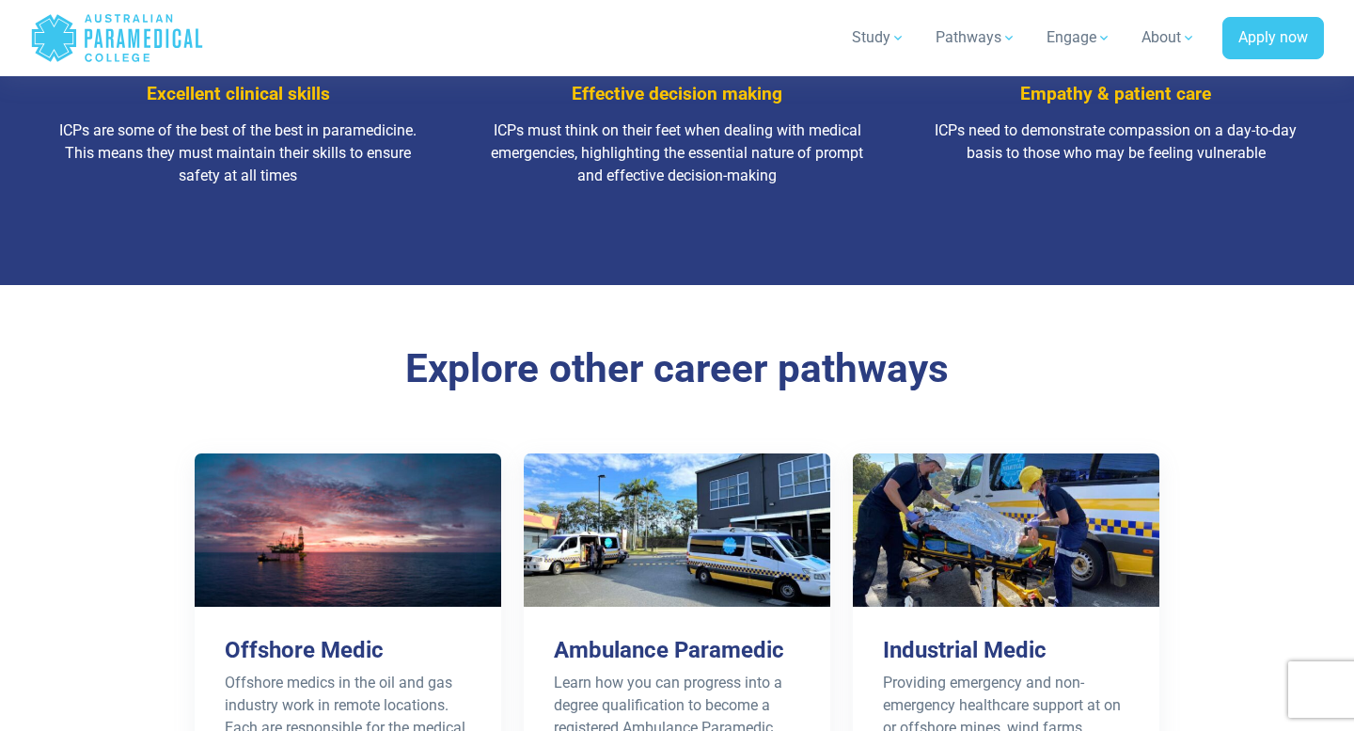
scroll to position [2577, 0]
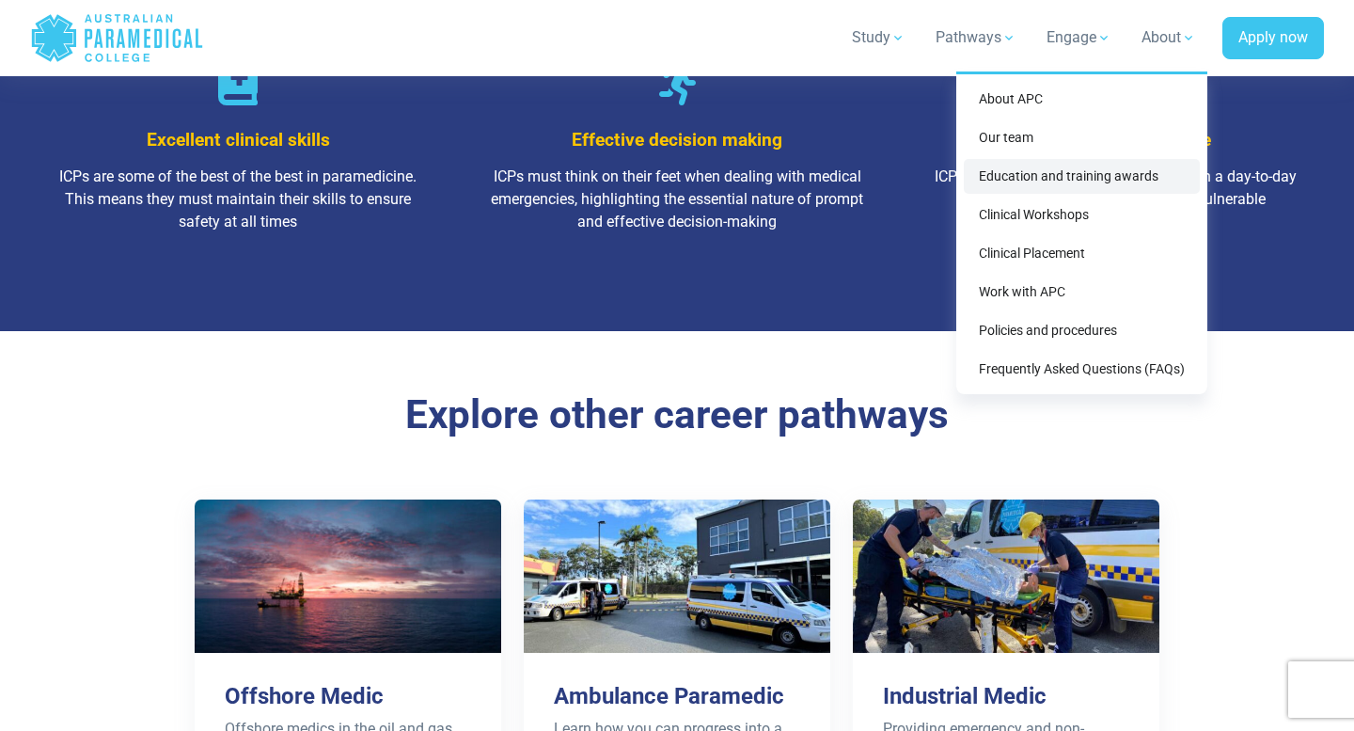
click at [1113, 177] on link "Education and training awards" at bounding box center [1082, 176] width 236 height 35
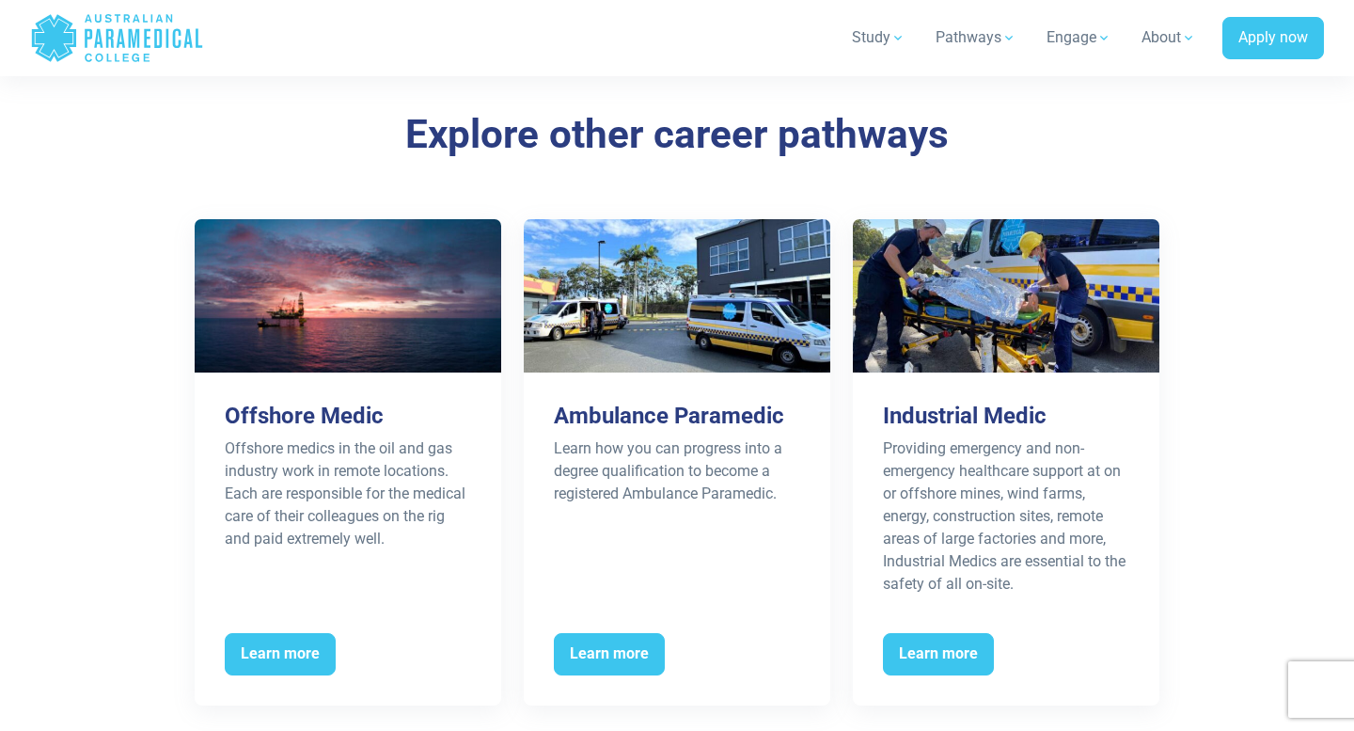
scroll to position [2863, 0]
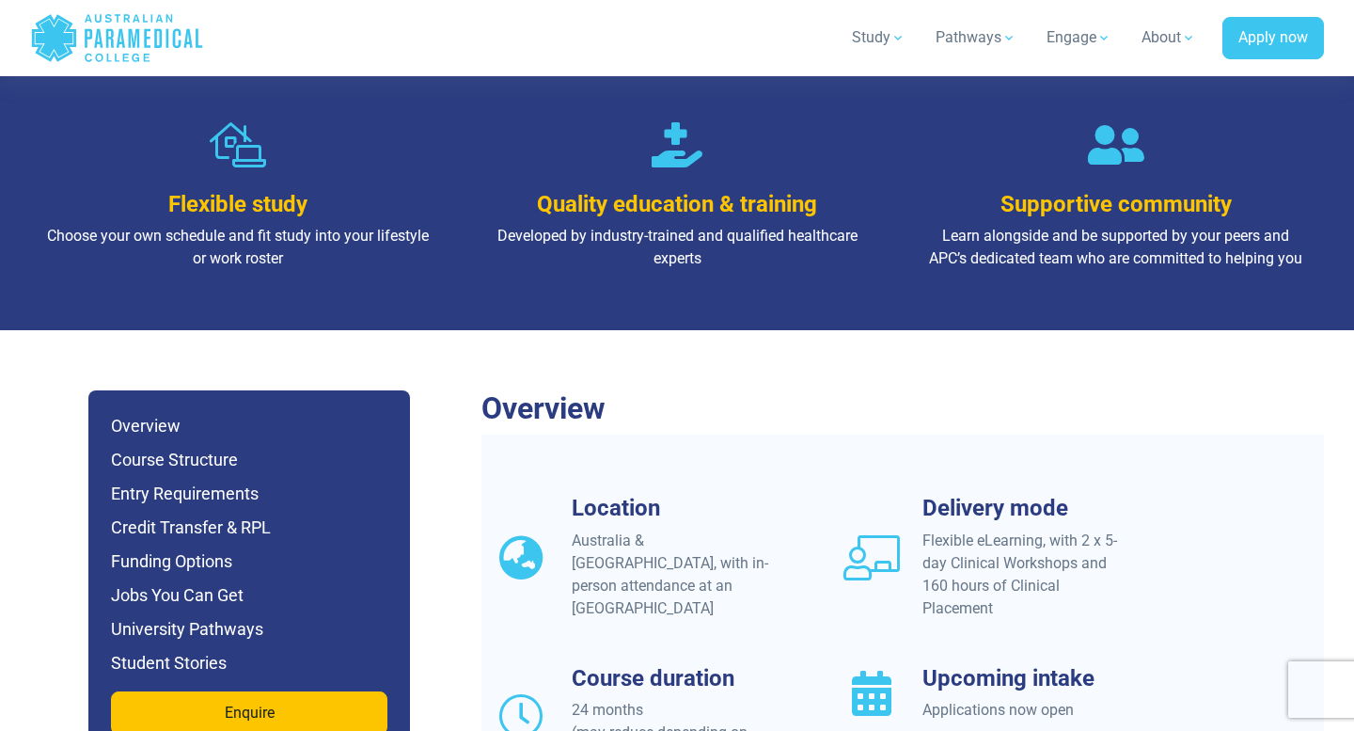
scroll to position [1388, 0]
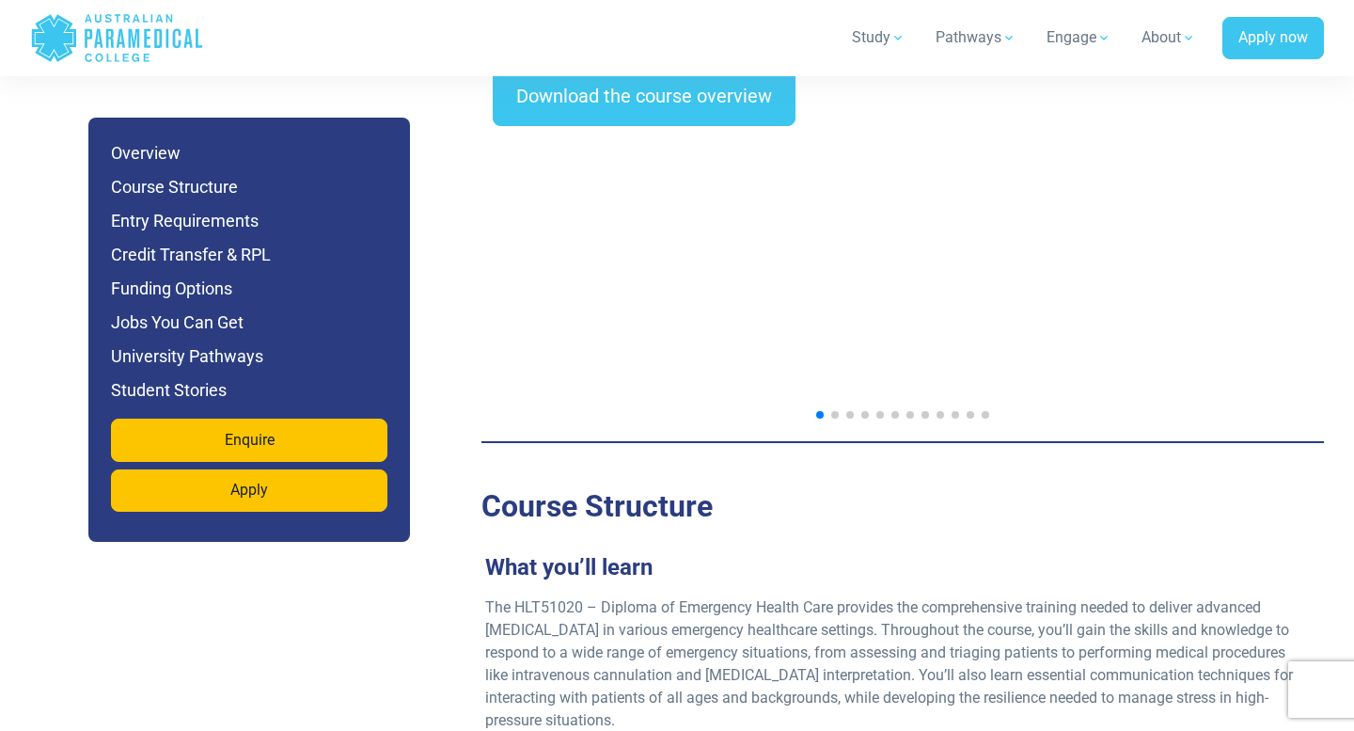
scroll to position [3120, 0]
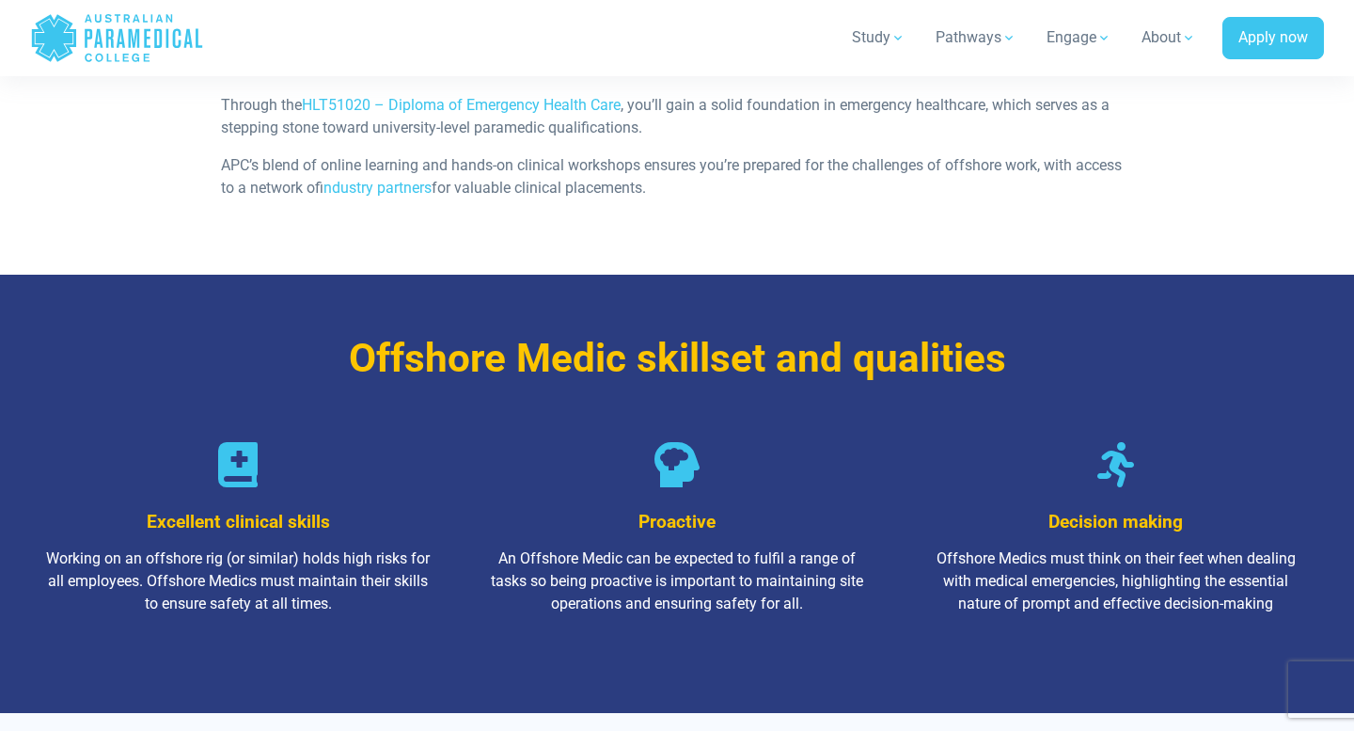
scroll to position [2237, 0]
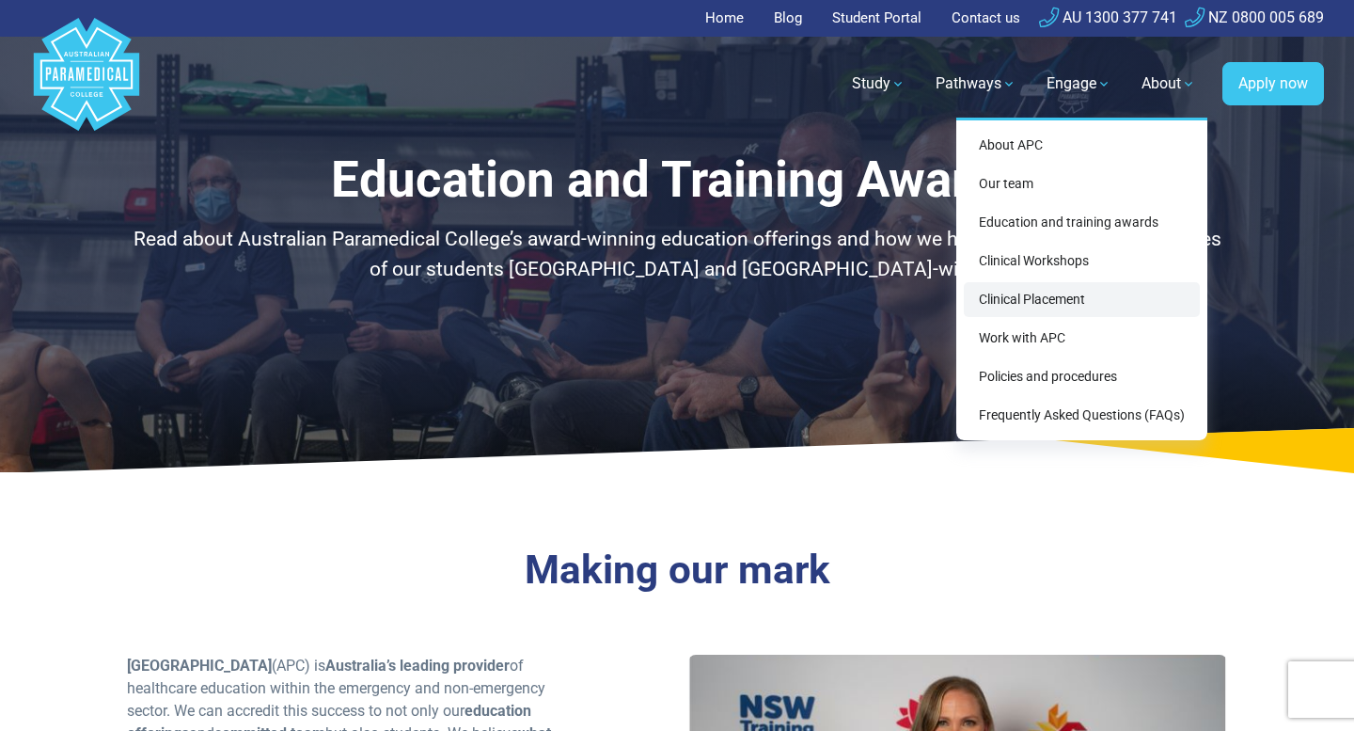
click at [1056, 315] on link "Clinical Placement" at bounding box center [1082, 299] width 236 height 35
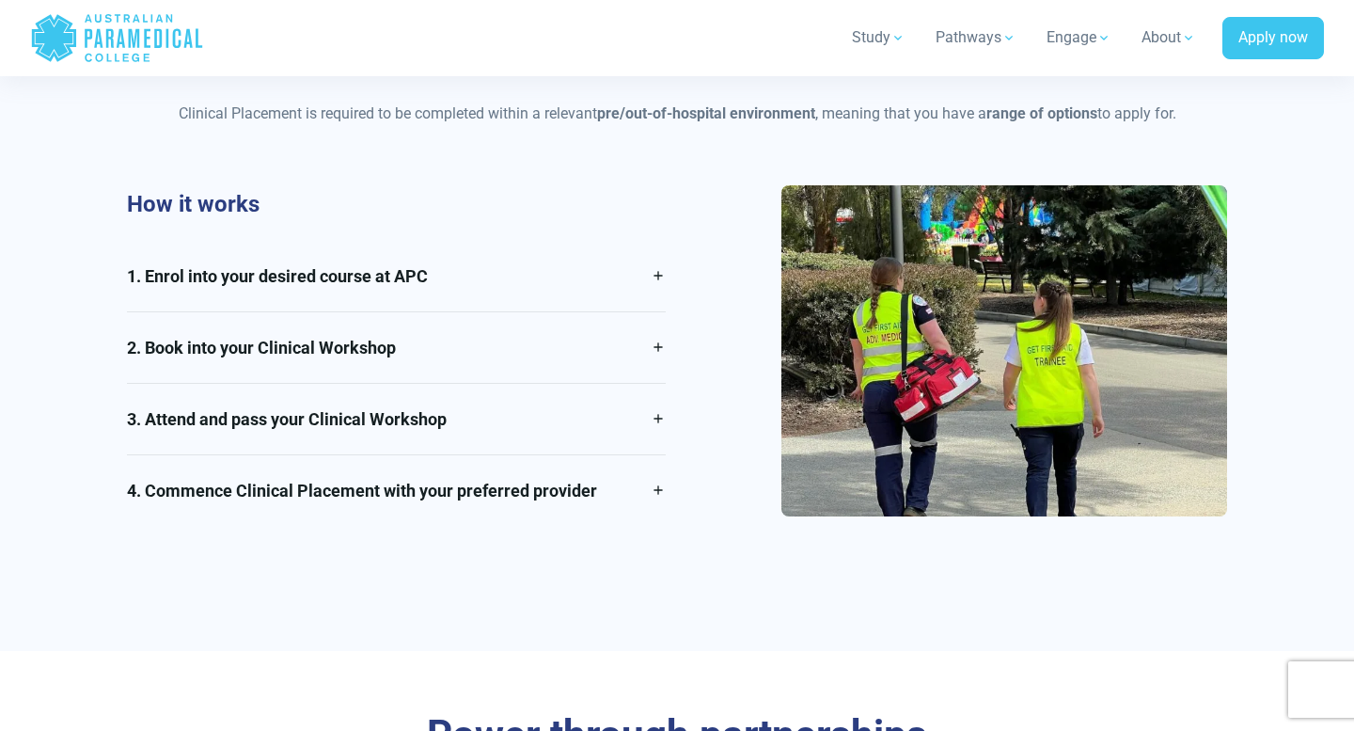
scroll to position [1204, 0]
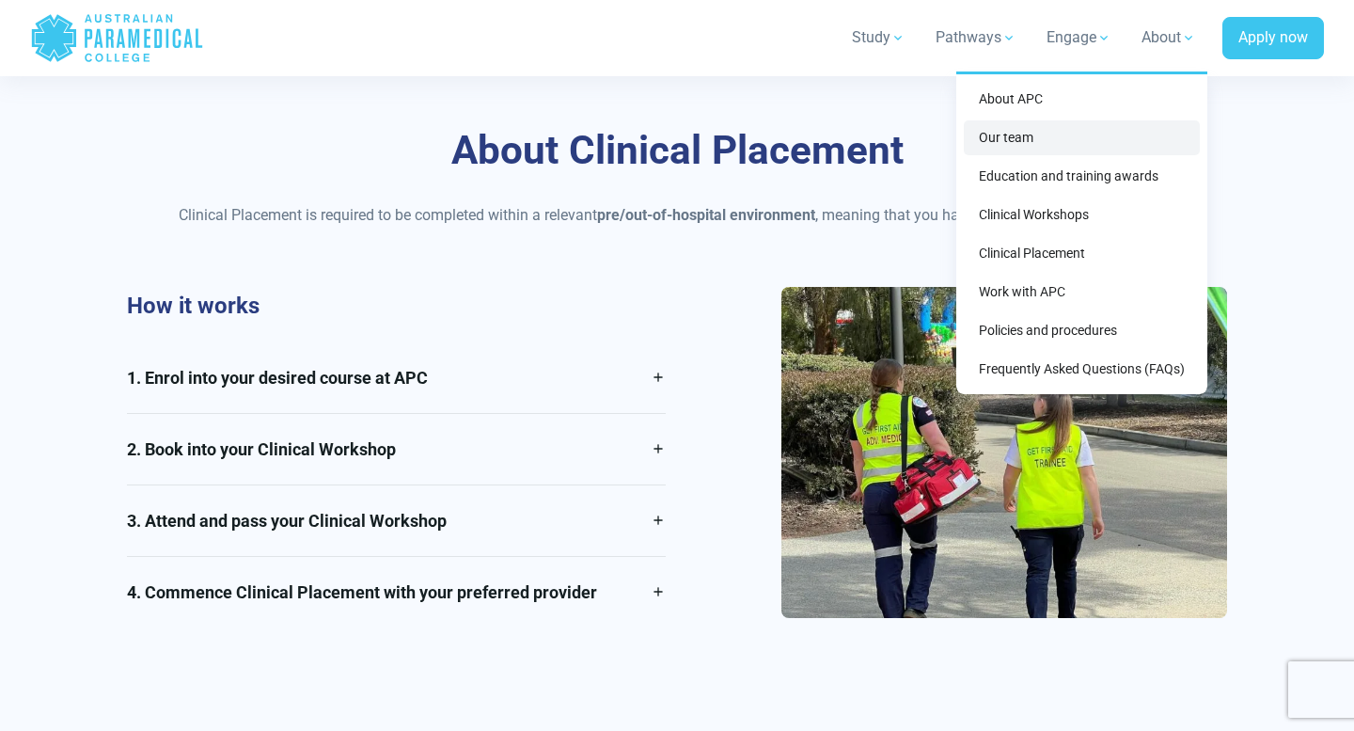
click at [1013, 141] on link "Our team" at bounding box center [1082, 137] width 236 height 35
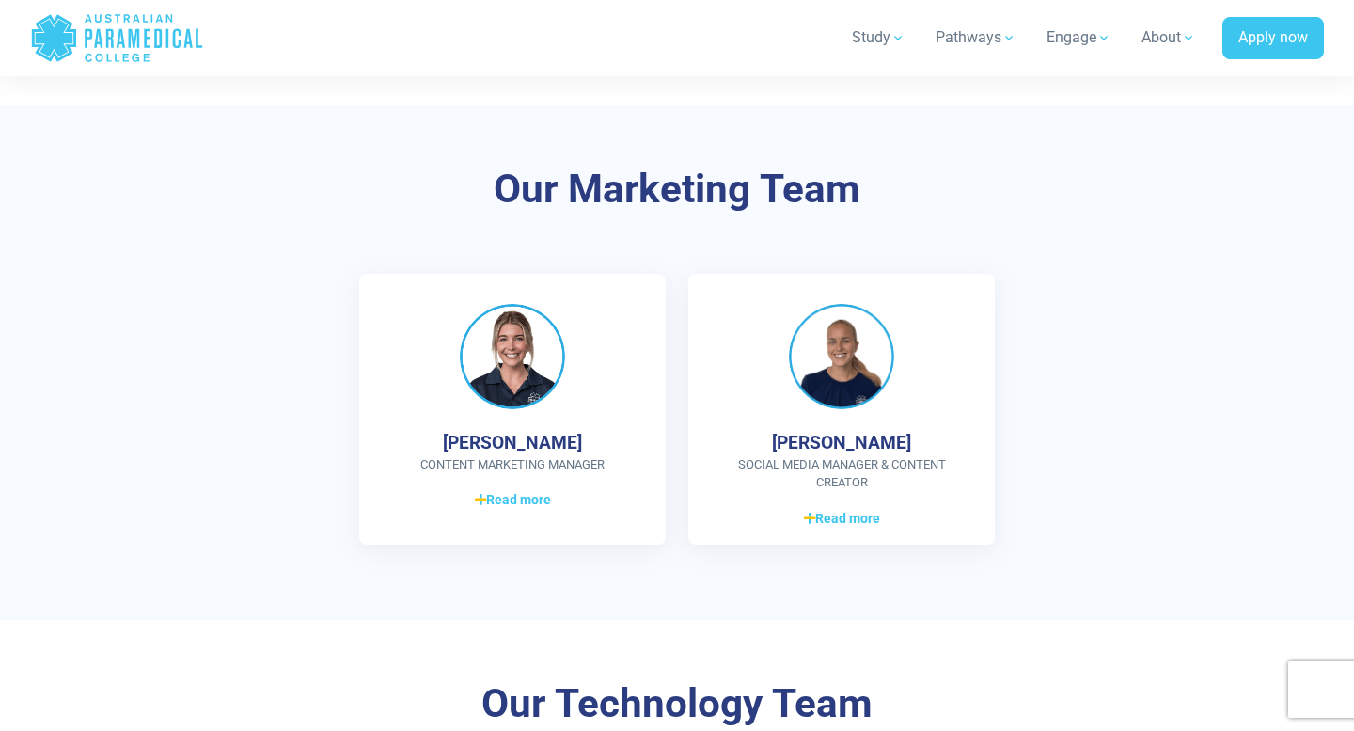
scroll to position [2613, 0]
